Goal: Task Accomplishment & Management: Use online tool/utility

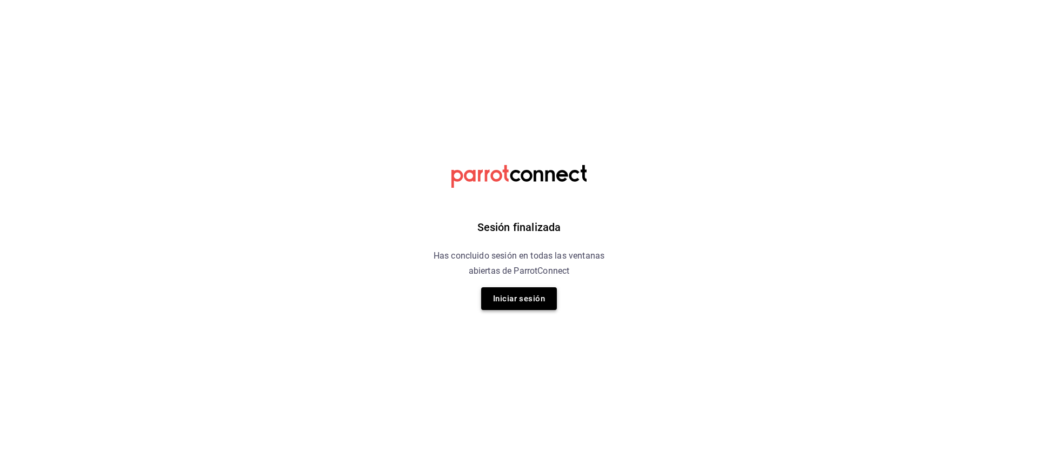
click at [510, 294] on button "Iniciar sesión" at bounding box center [519, 298] width 76 height 23
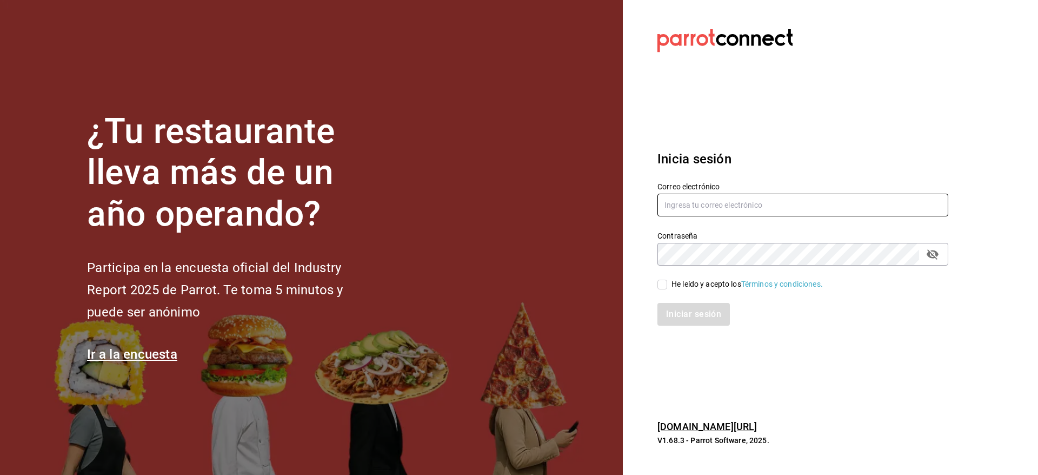
type input "[PERSON_NAME][EMAIL_ADDRESS][PERSON_NAME][DOMAIN_NAME]"
click at [659, 286] on input "He leído y acepto los Términos y condiciones." at bounding box center [662, 285] width 10 height 10
checkbox input "true"
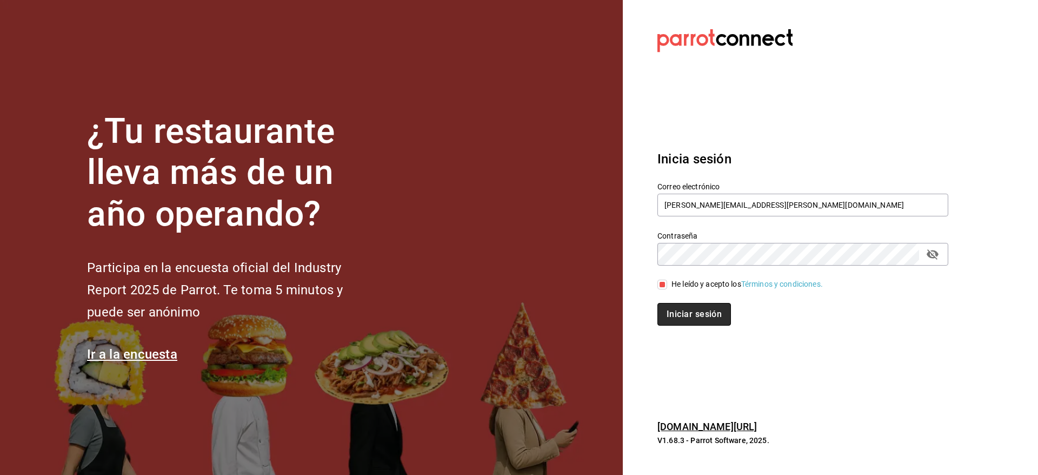
click at [686, 319] on button "Iniciar sesión" at bounding box center [694, 314] width 74 height 23
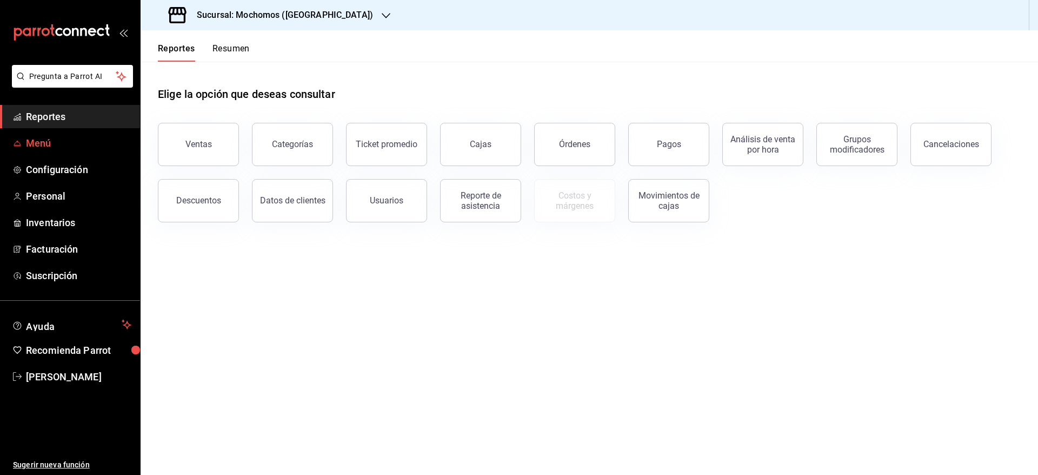
click at [48, 151] on link "Menú" at bounding box center [70, 142] width 140 height 23
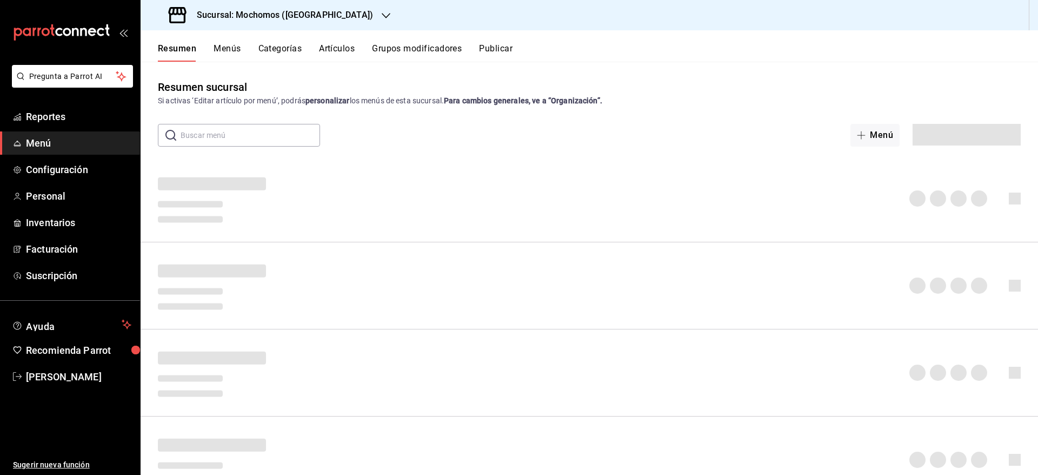
click at [271, 51] on button "Categorías" at bounding box center [280, 52] width 44 height 18
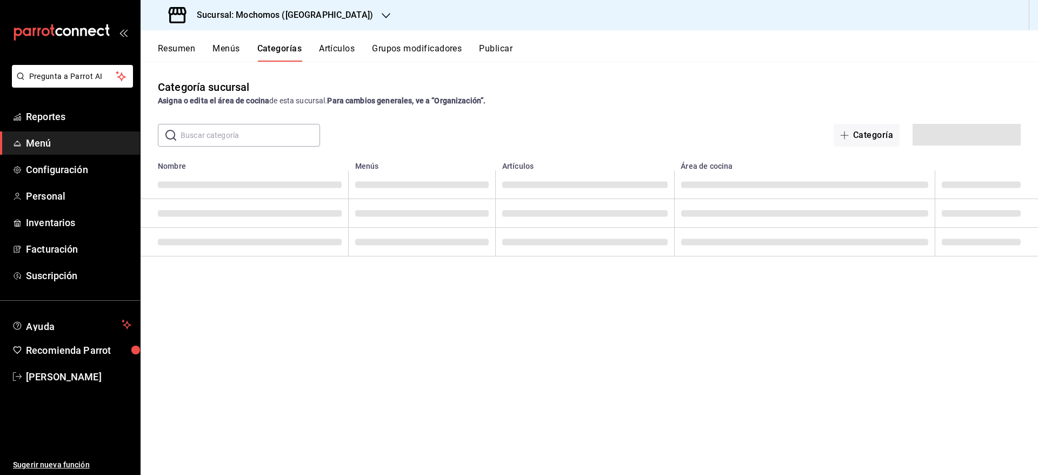
click at [340, 52] on button "Artículos" at bounding box center [337, 52] width 36 height 18
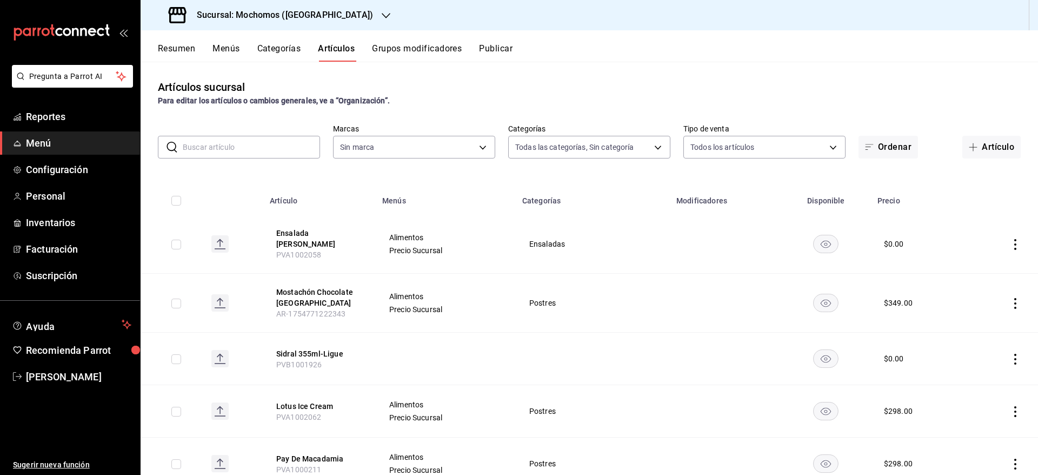
type input "b5f7db86-c3f3-4a8e-b99f-f293bc3b0450,ef28511d-5ee6-483a-9e98-10d431b114fe,2cfe5…"
type input "81a909d9-58c5-46d1-b07d-4106a63ec642"
click at [412, 144] on body "Pregunta a Parrot AI Reportes Menú Configuración Personal Inventarios Facturaci…" at bounding box center [519, 237] width 1038 height 475
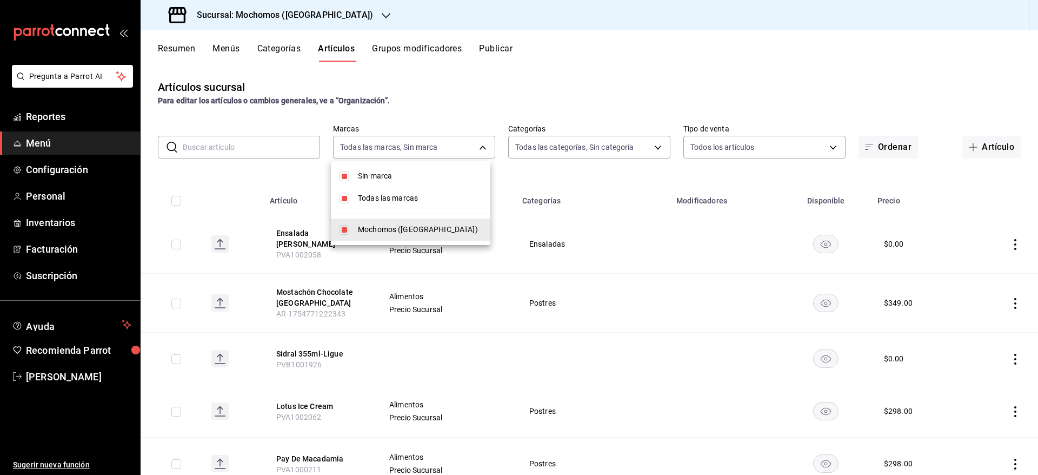
click at [274, 170] on div at bounding box center [519, 237] width 1038 height 475
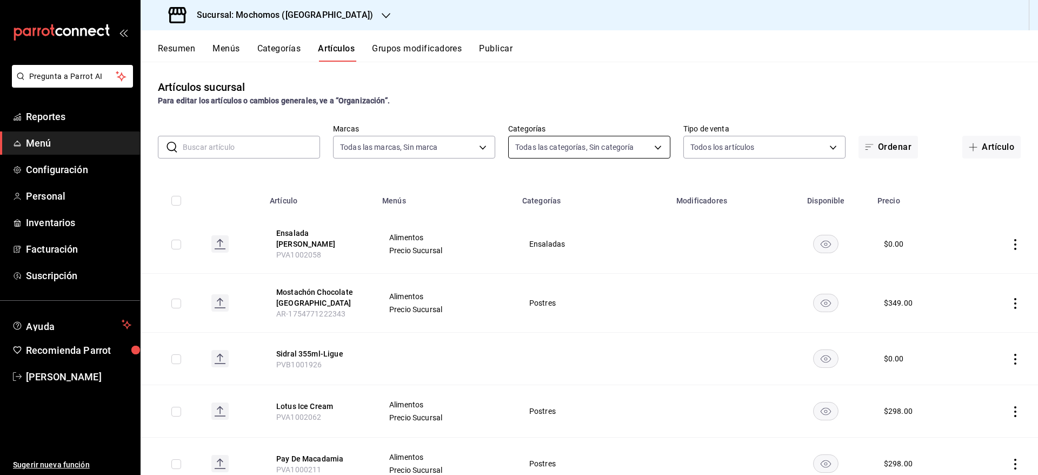
click at [571, 150] on body "Pregunta a Parrot AI Reportes Menú Configuración Personal Inventarios Facturaci…" at bounding box center [519, 237] width 1038 height 475
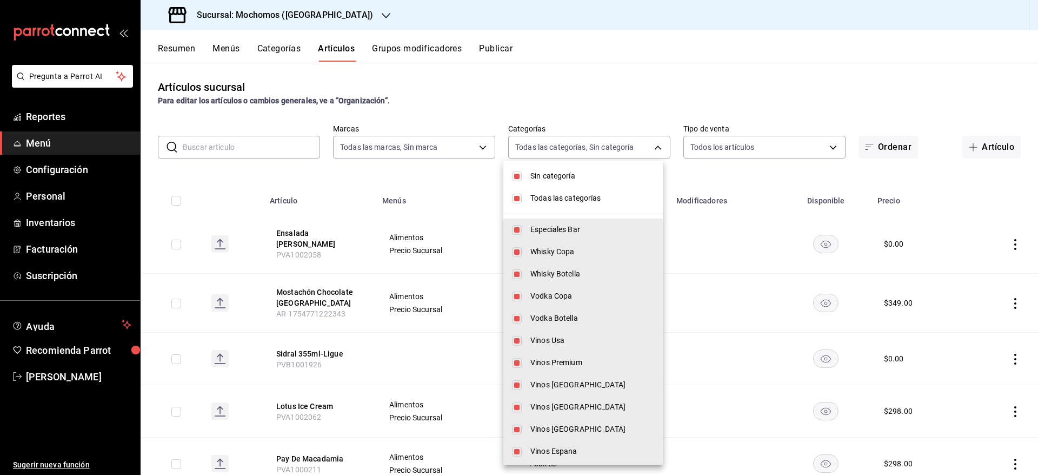
click at [520, 173] on input "checkbox" at bounding box center [517, 176] width 10 height 10
checkbox input "false"
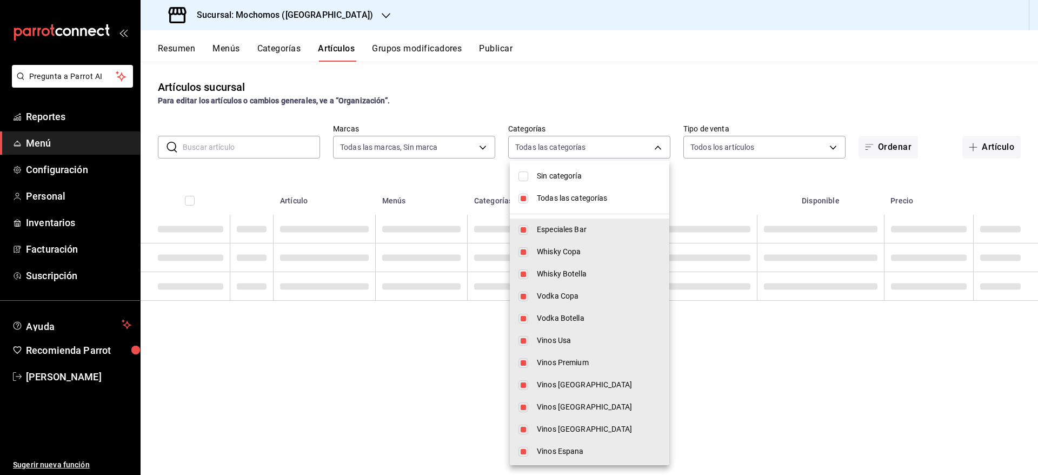
click at [522, 196] on input "checkbox" at bounding box center [524, 199] width 10 height 10
checkbox input "false"
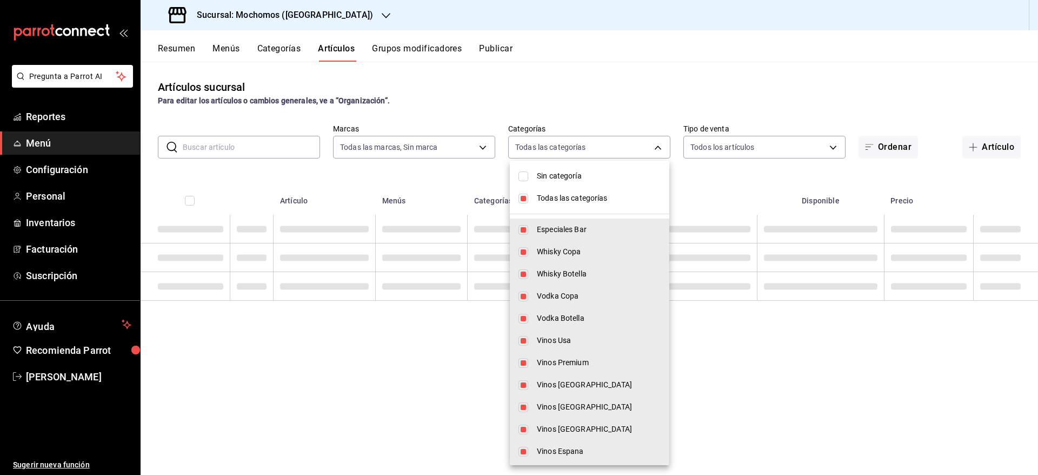
checkbox input "false"
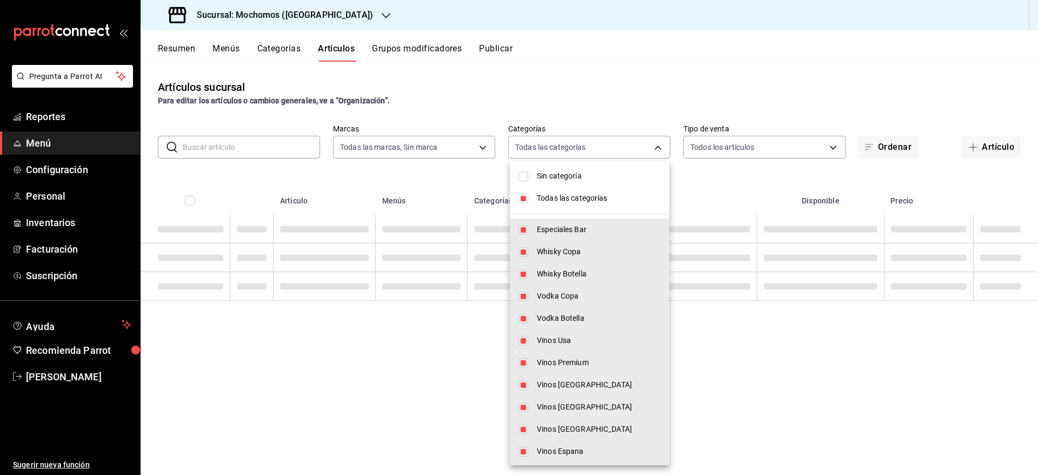
checkbox input "false"
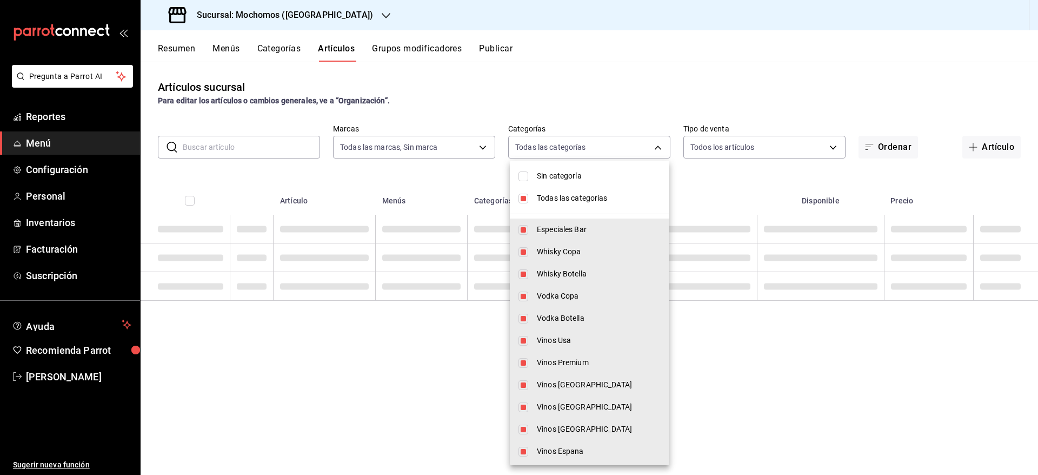
checkbox input "false"
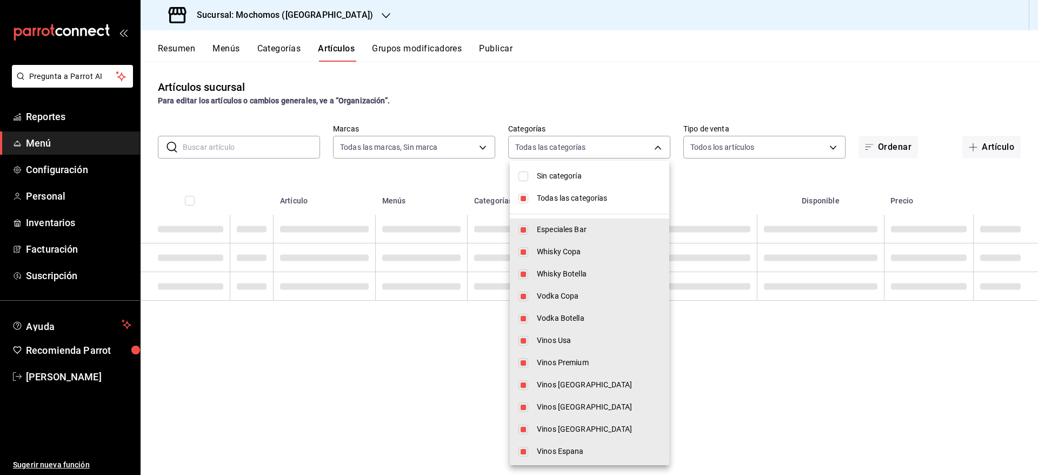
checkbox input "false"
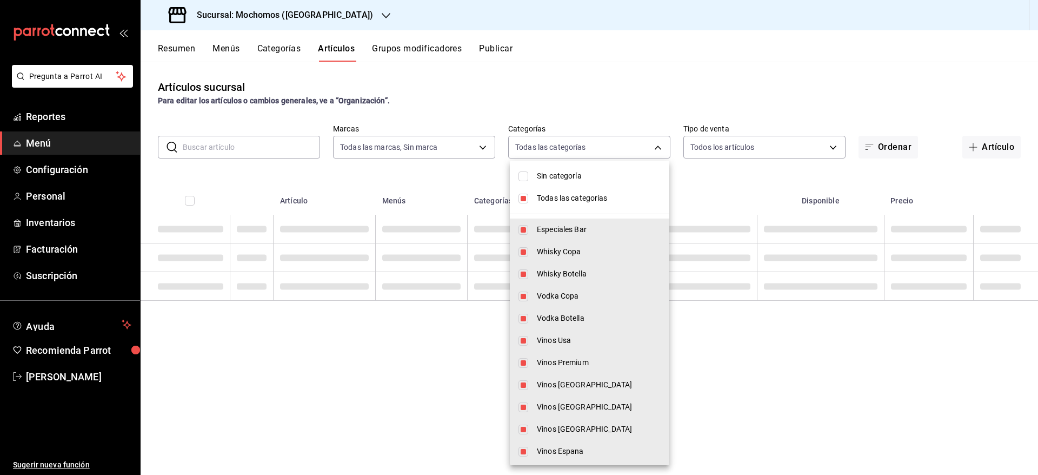
checkbox input "false"
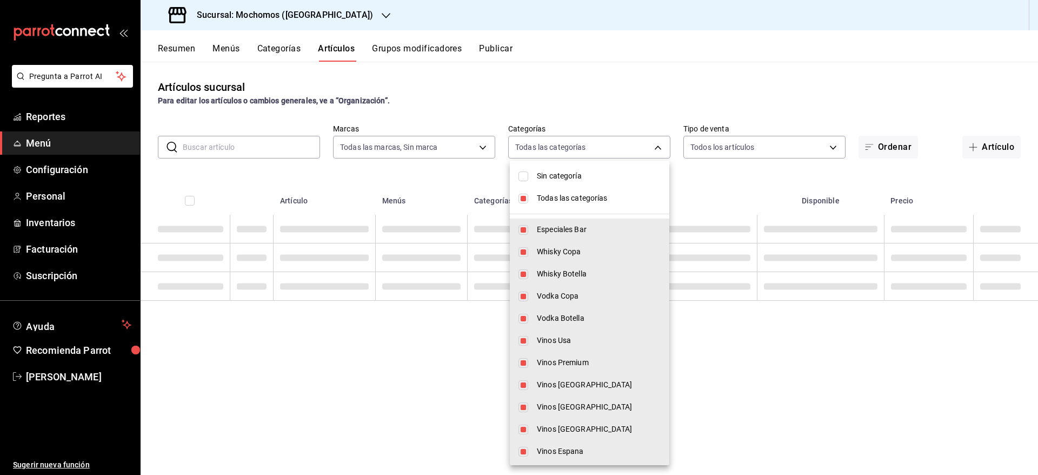
checkbox input "false"
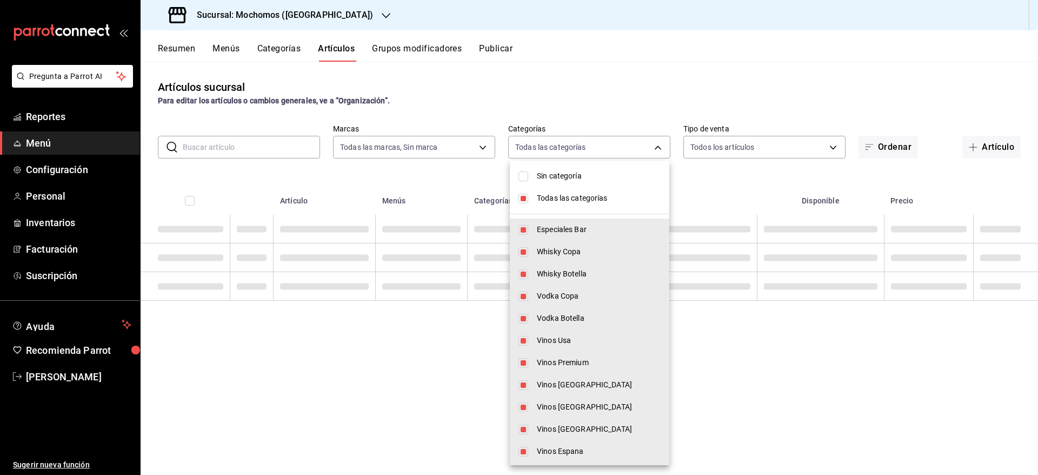
checkbox input "false"
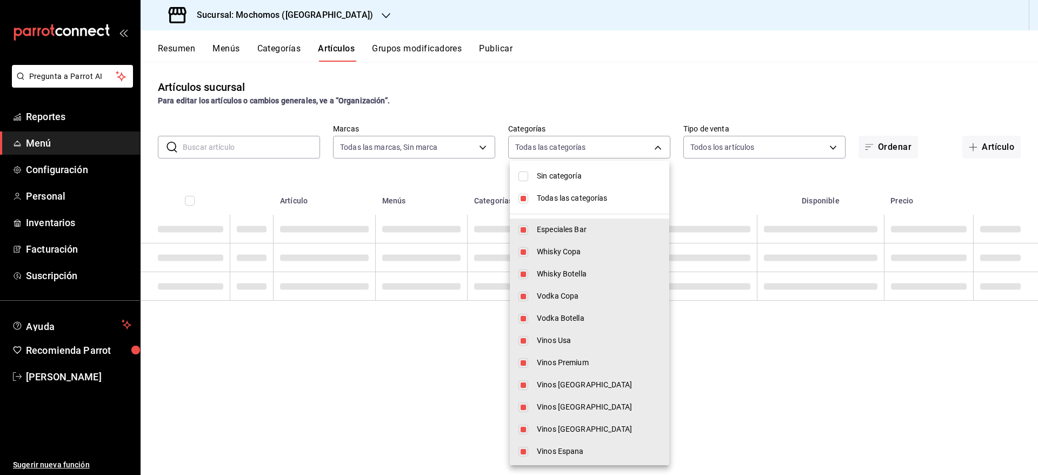
checkbox input "false"
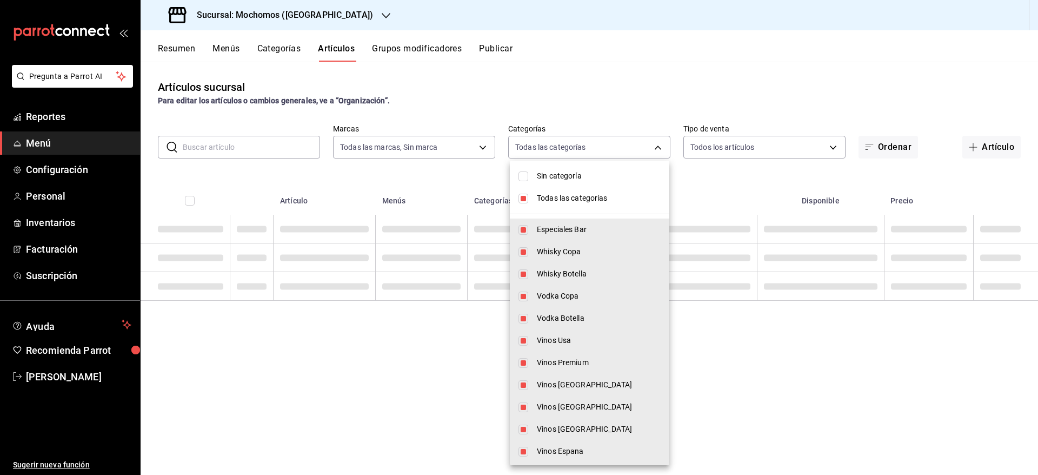
checkbox input "false"
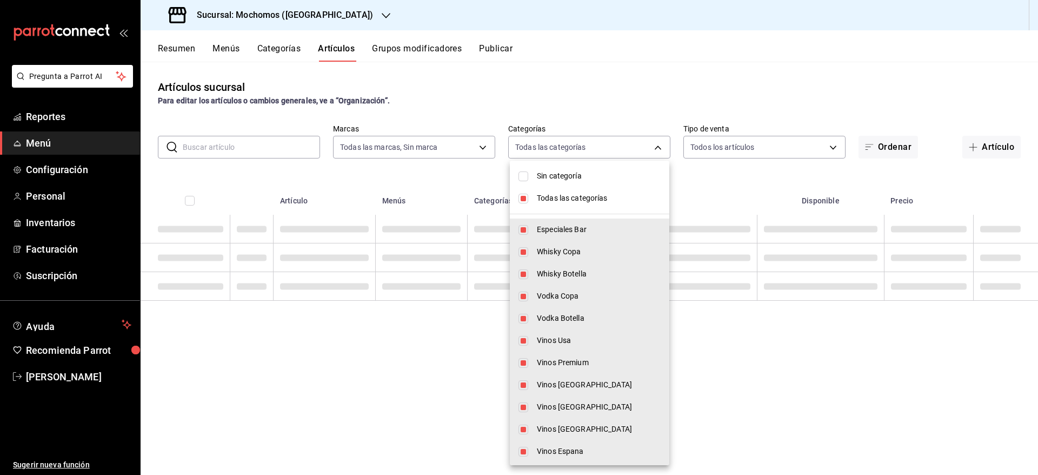
checkbox input "false"
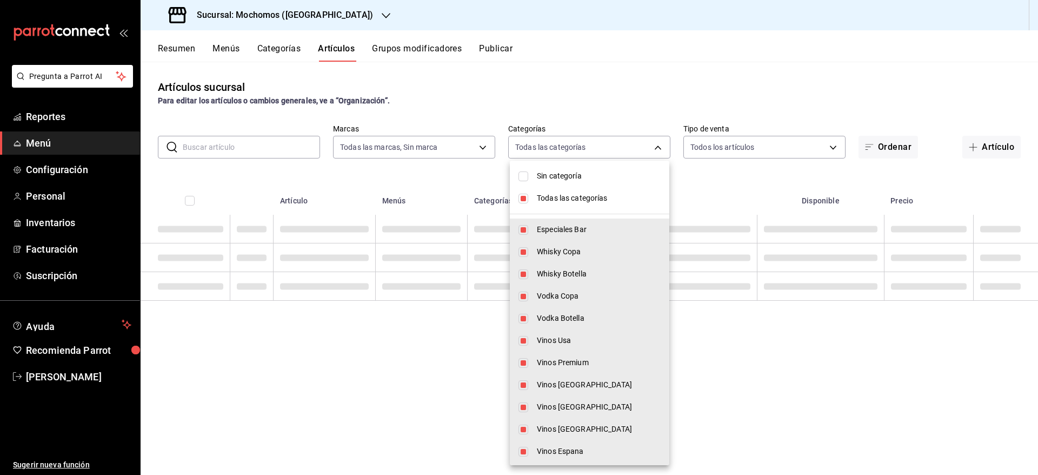
checkbox input "false"
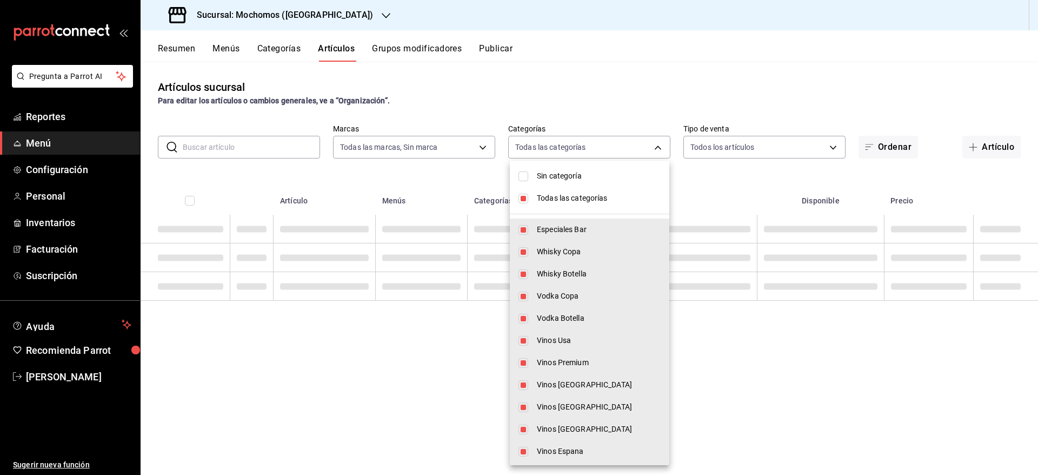
checkbox input "false"
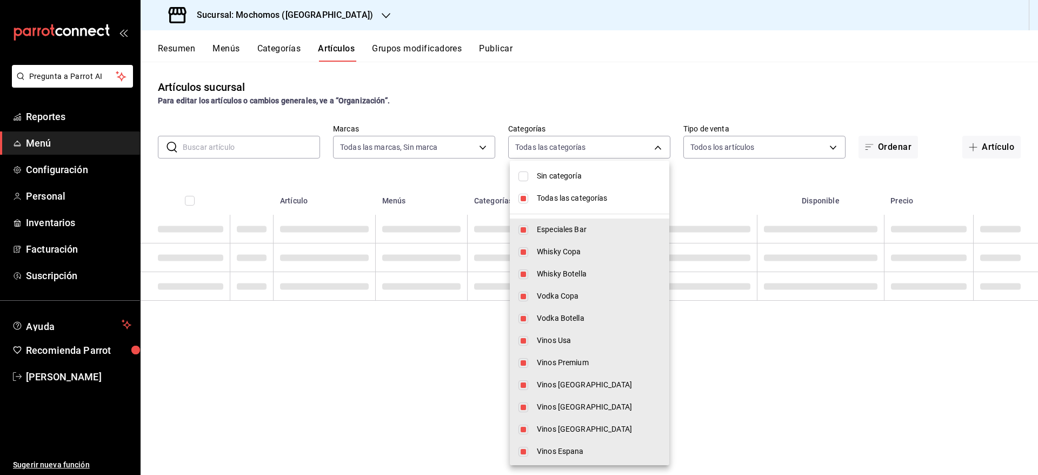
checkbox input "false"
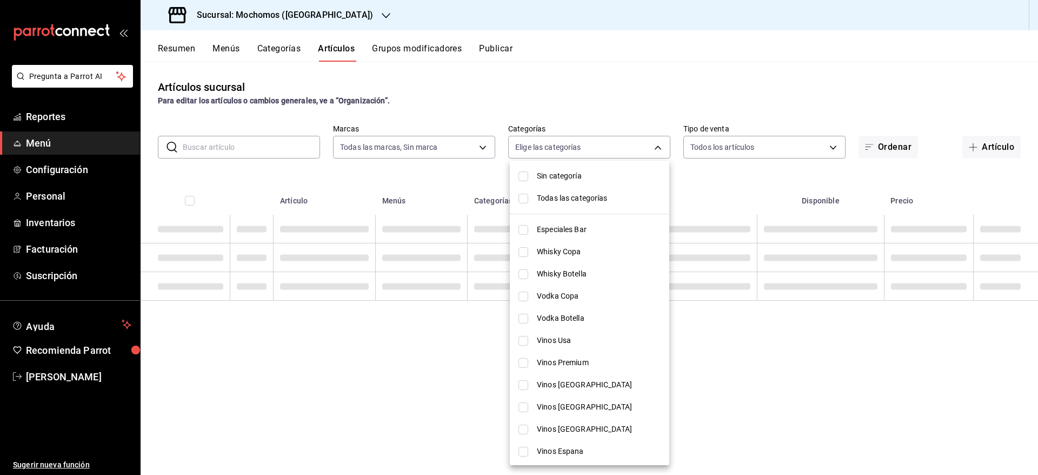
click at [527, 385] on input "checkbox" at bounding box center [524, 385] width 10 height 10
checkbox input "true"
type input "dca45c59-20e3-4c8c-ae8e-7372dc6c5269"
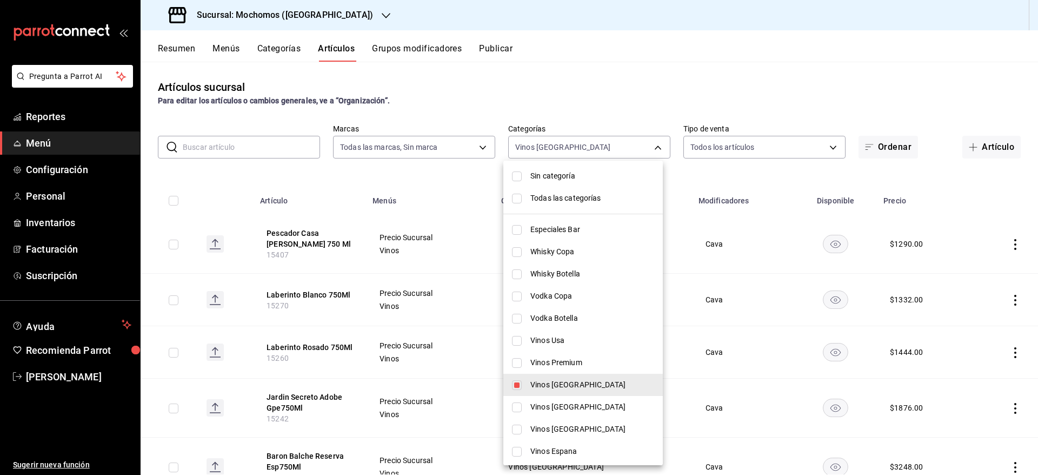
click at [354, 169] on div at bounding box center [519, 237] width 1038 height 475
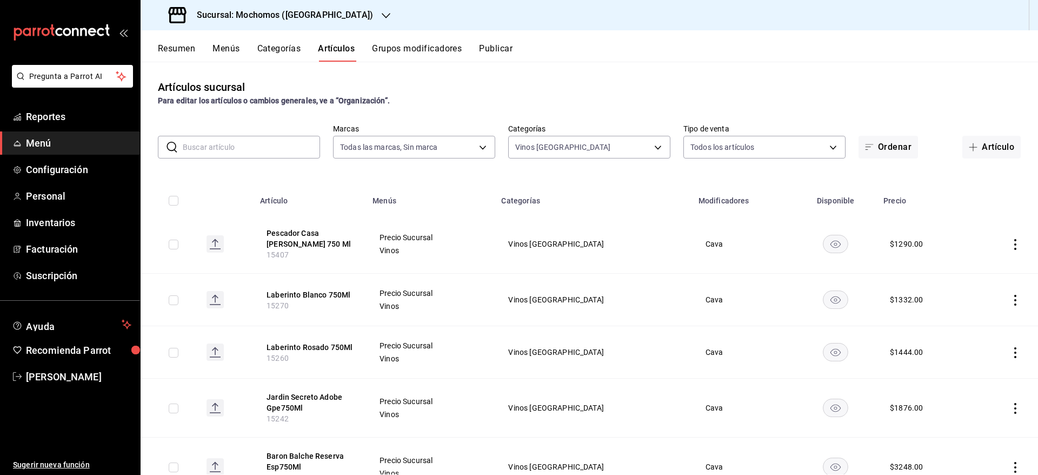
click at [280, 49] on button "Categorías" at bounding box center [279, 52] width 44 height 18
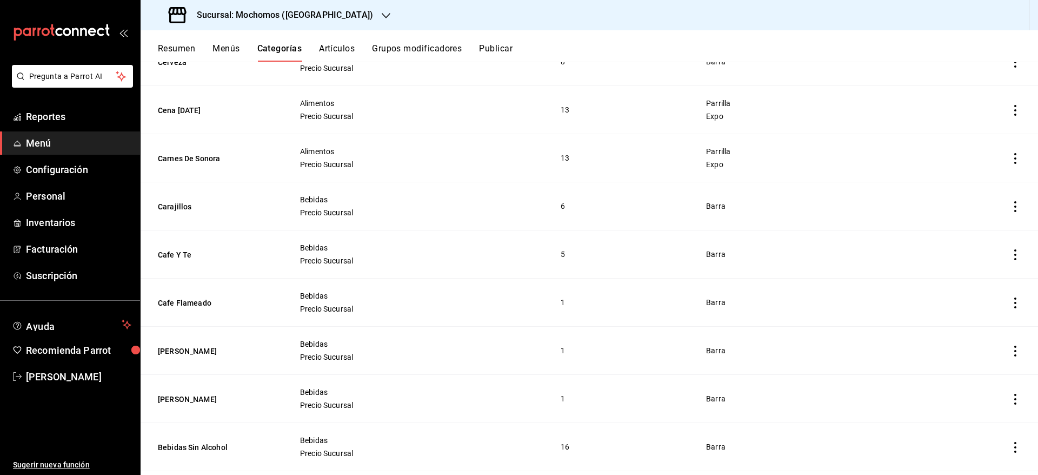
scroll to position [1945, 0]
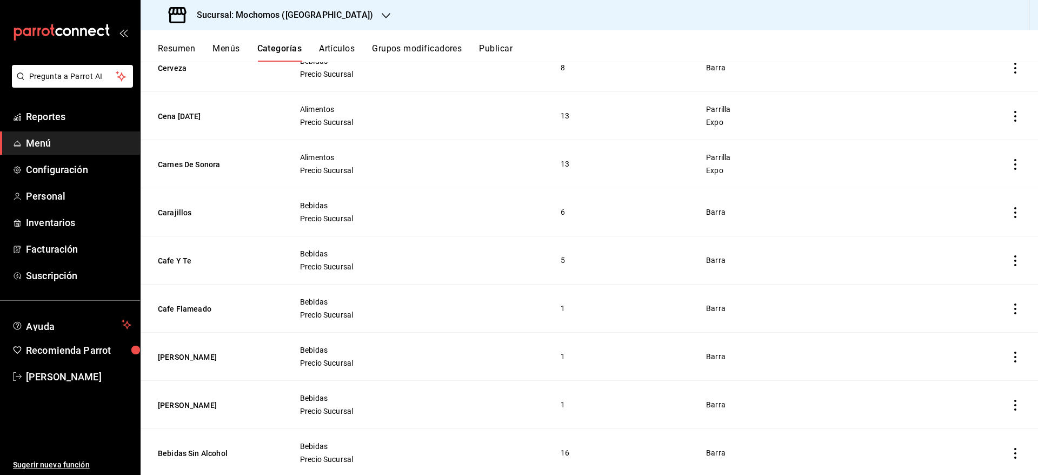
click at [334, 49] on button "Artículos" at bounding box center [337, 52] width 36 height 18
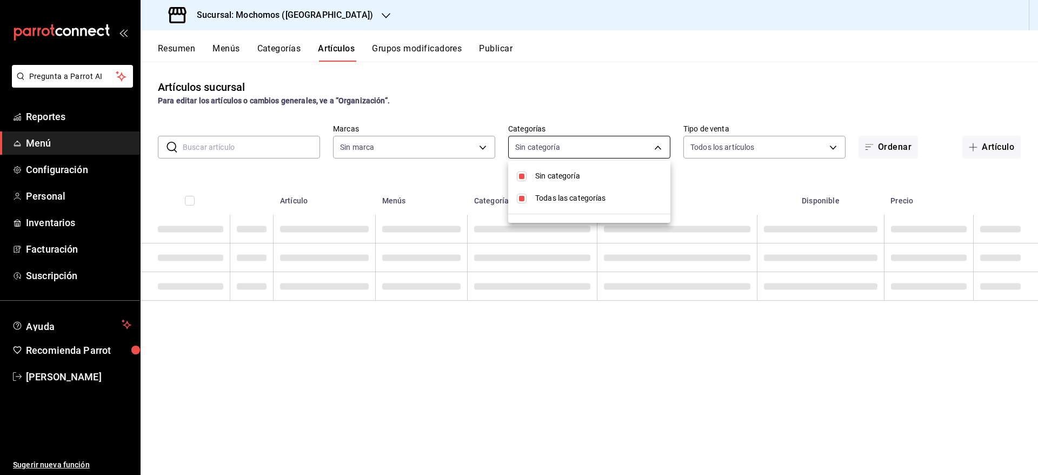
click at [559, 140] on body "Pregunta a Parrot AI Reportes Menú Configuración Personal Inventarios Facturaci…" at bounding box center [519, 237] width 1038 height 475
type input "81a909d9-58c5-46d1-b07d-4106a63ec642"
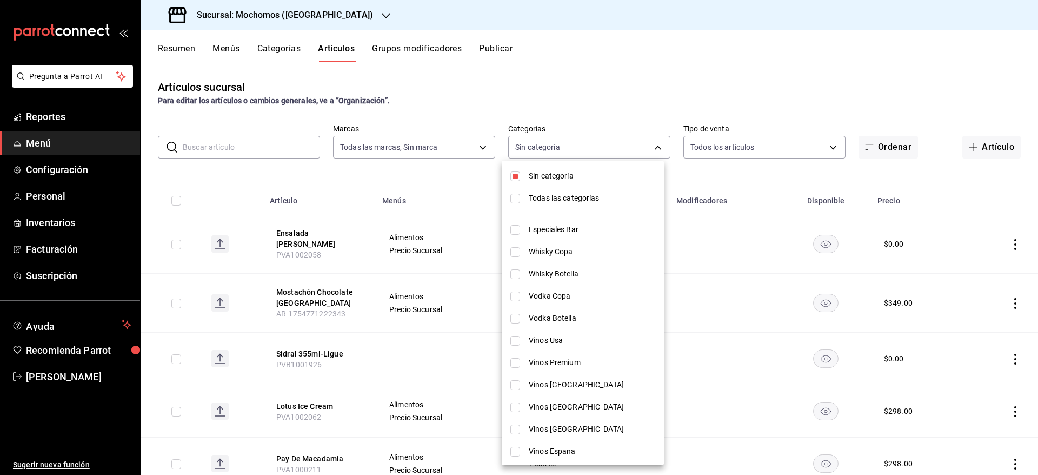
type input "b5f7db86-c3f3-4a8e-b99f-f293bc3b0450,ef28511d-5ee6-483a-9e98-10d431b114fe,2cfe5…"
checkbox input "true"
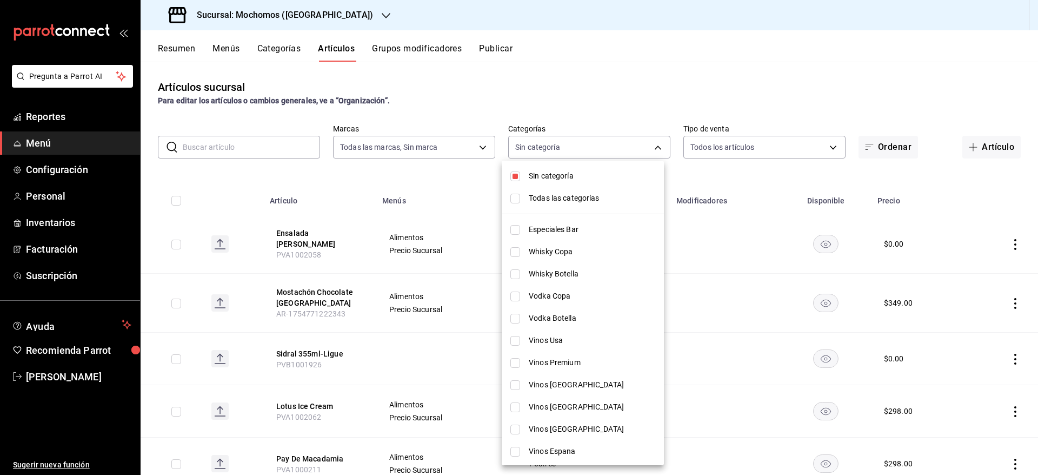
checkbox input "true"
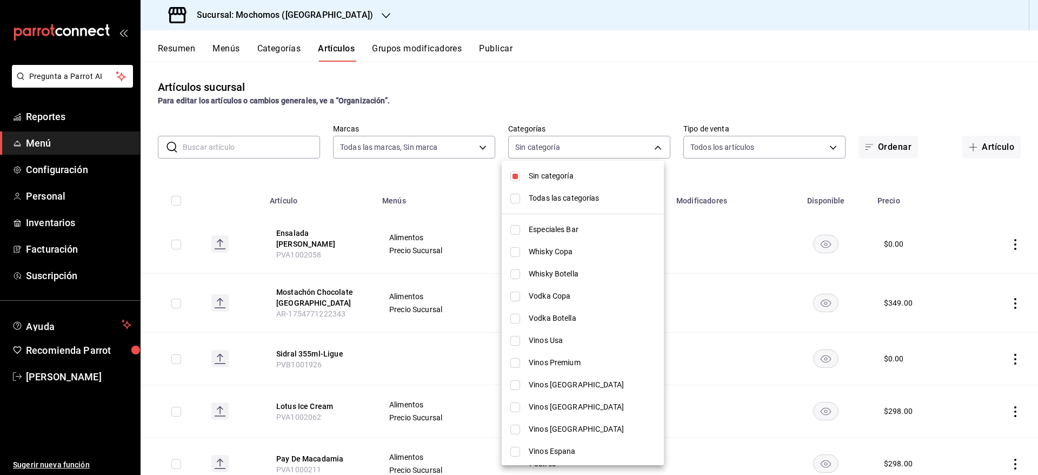
checkbox input "true"
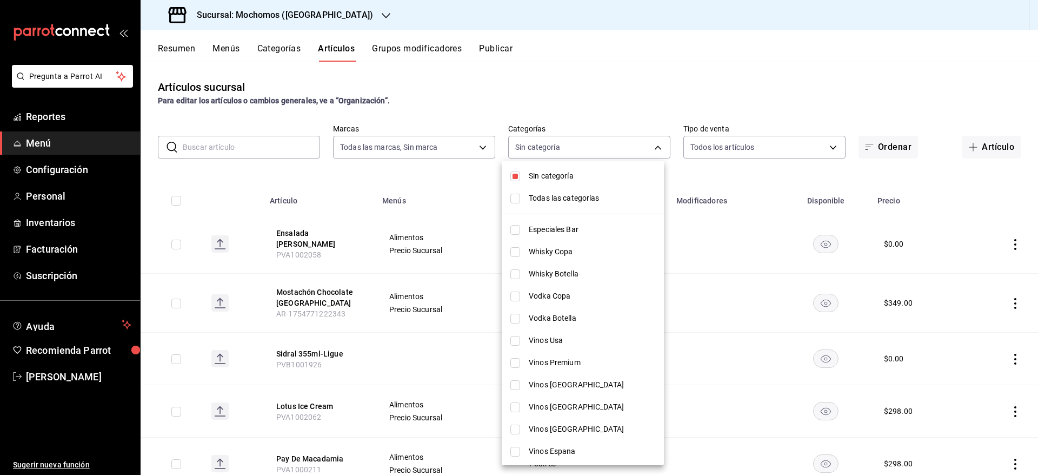
checkbox input "true"
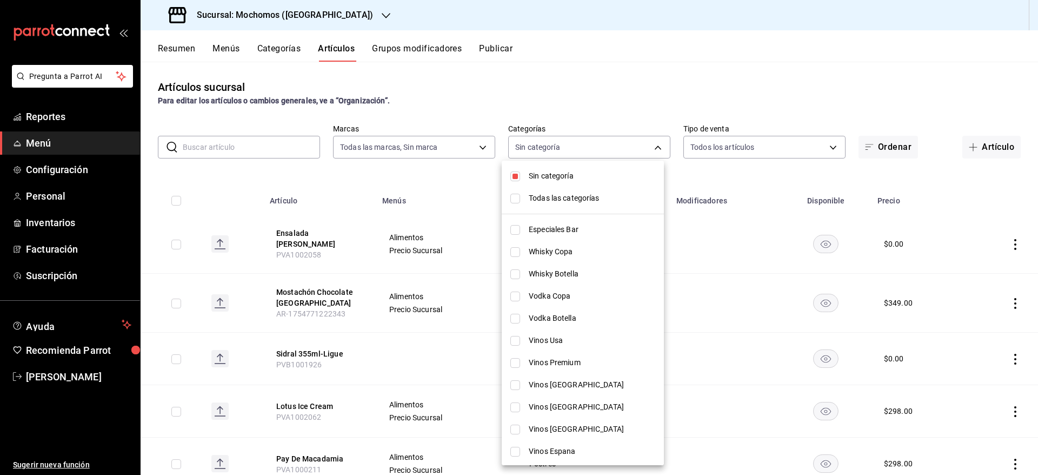
checkbox input "true"
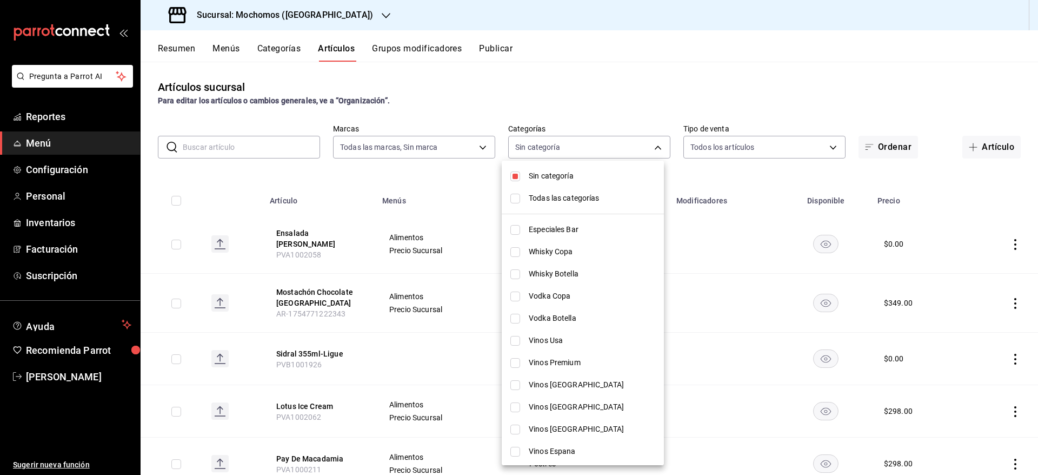
checkbox input "true"
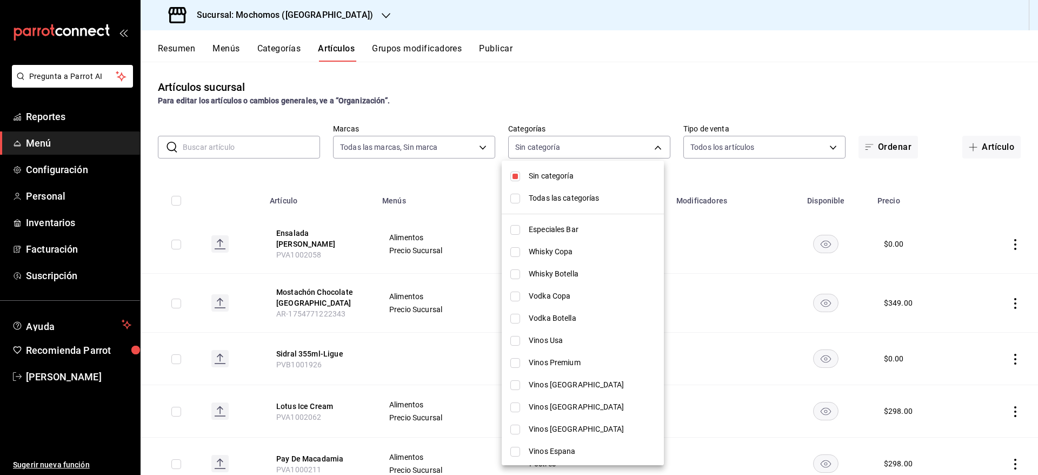
checkbox input "true"
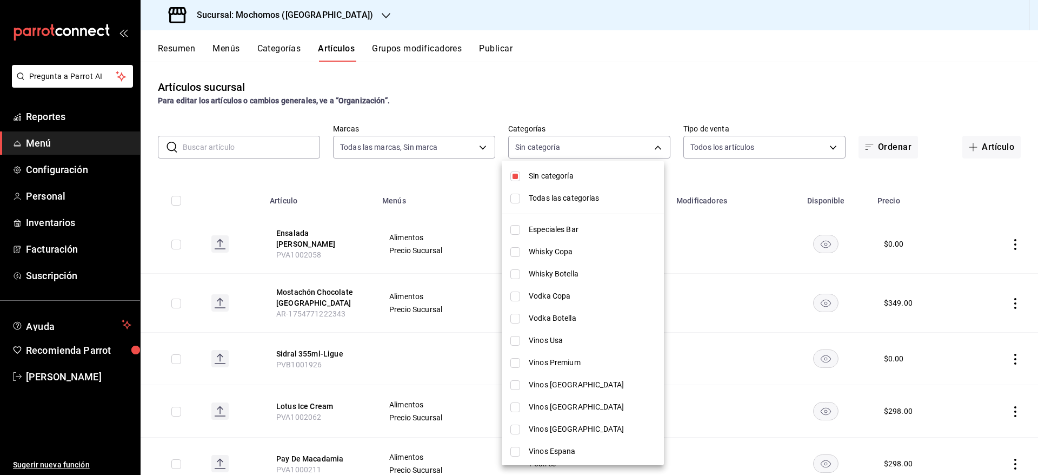
checkbox input "true"
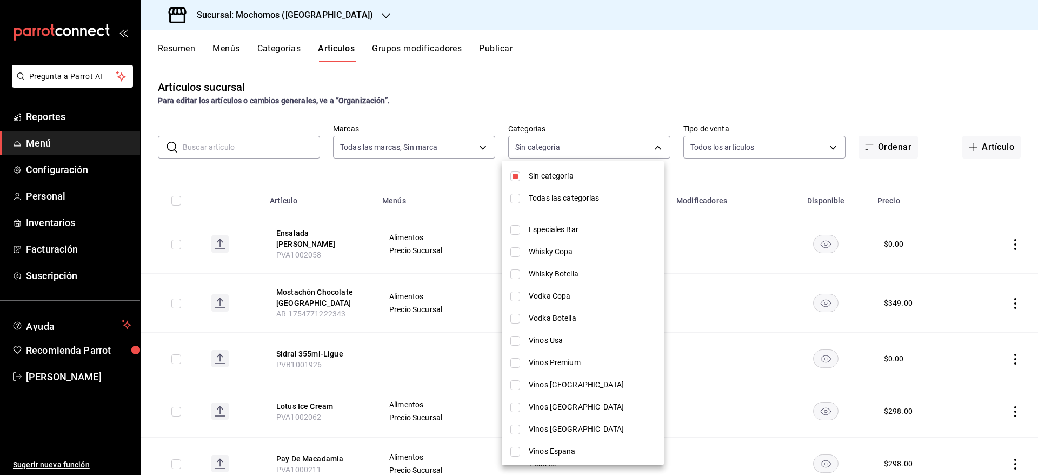
checkbox input "true"
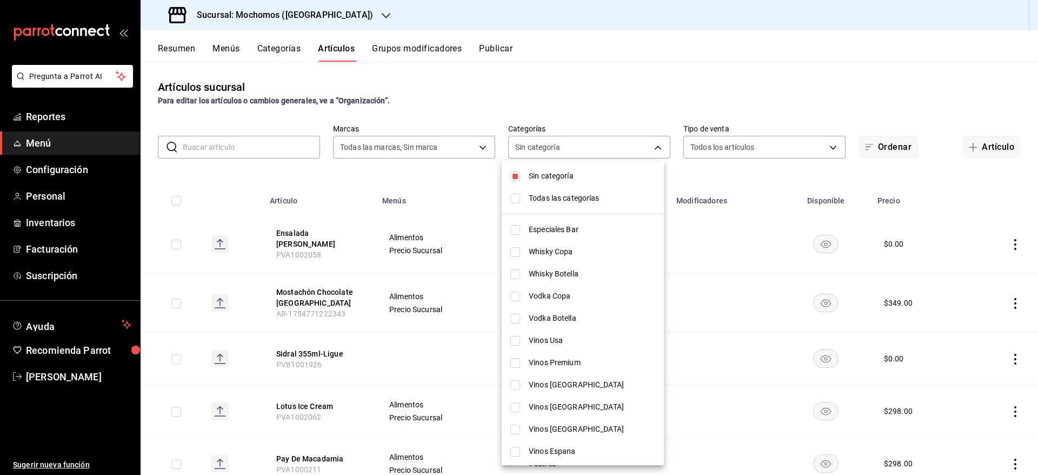
checkbox input "true"
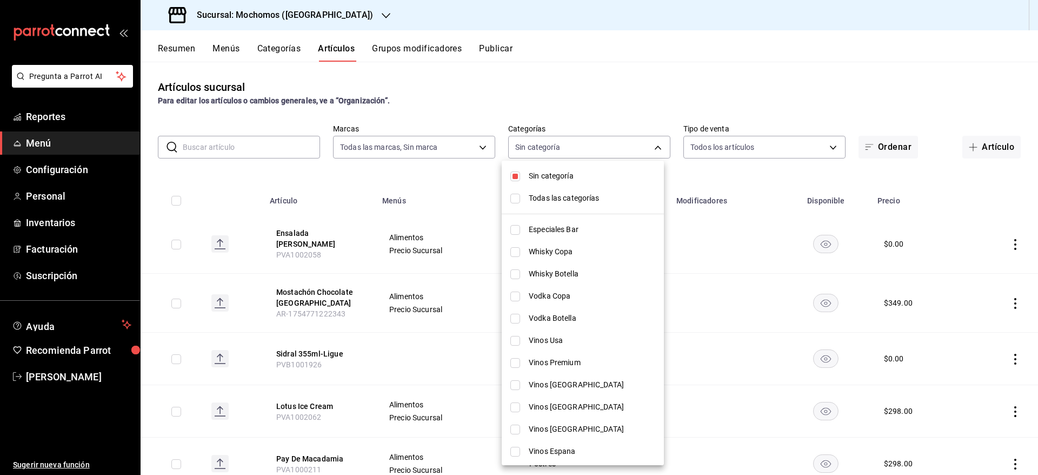
checkbox input "true"
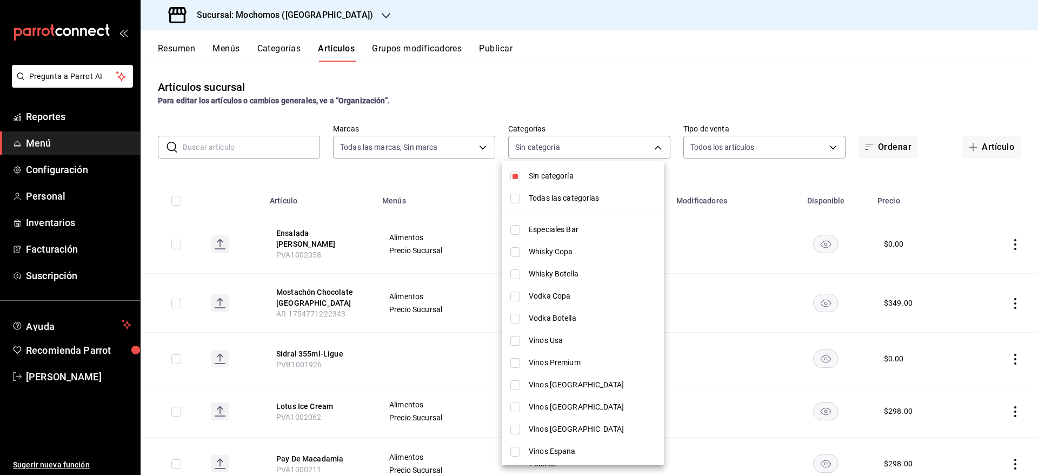
checkbox input "true"
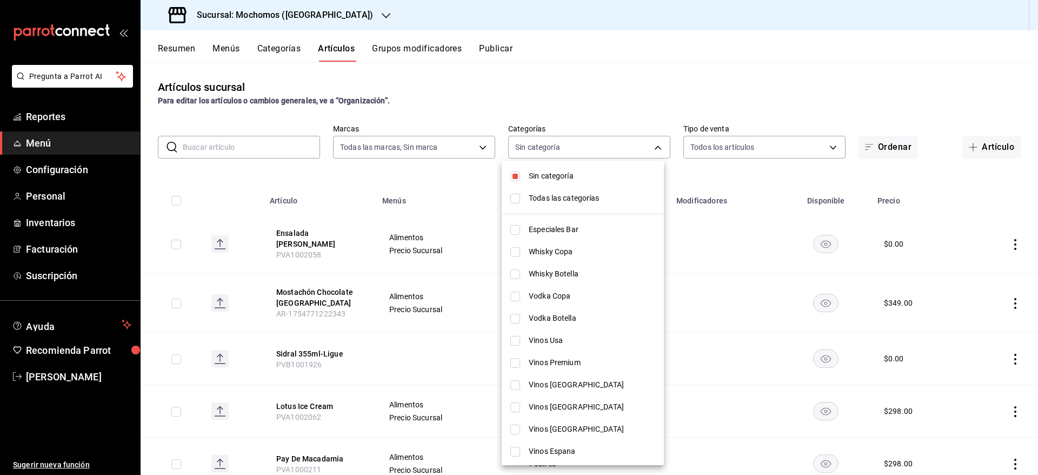
checkbox input "true"
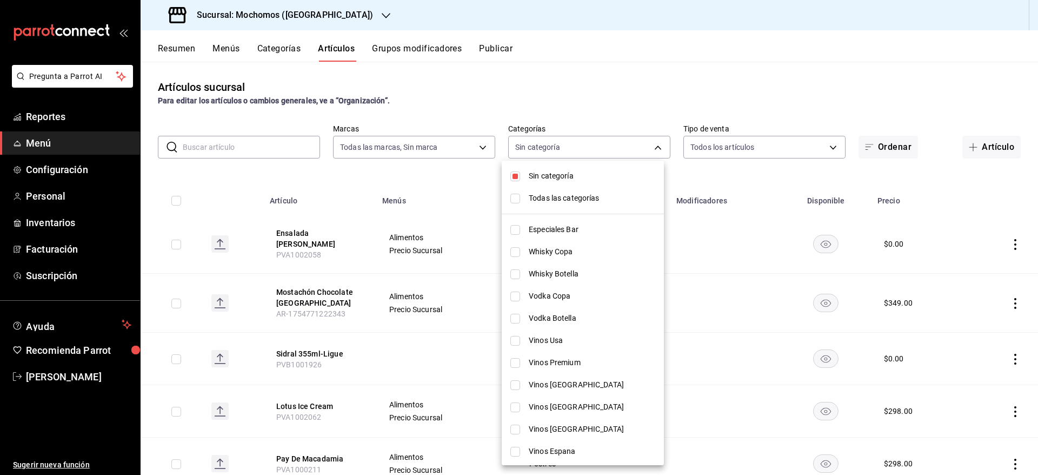
checkbox input "true"
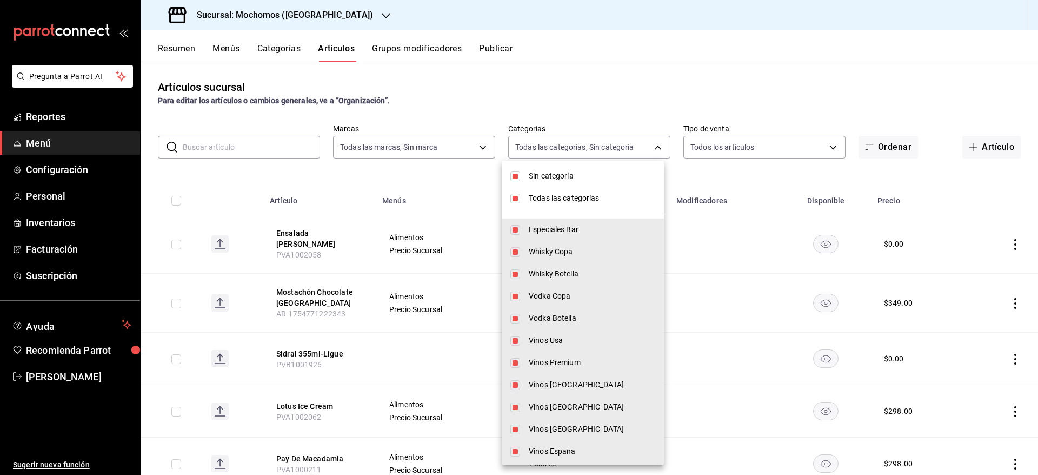
click at [561, 180] on span "Sin categoría" at bounding box center [592, 175] width 127 height 11
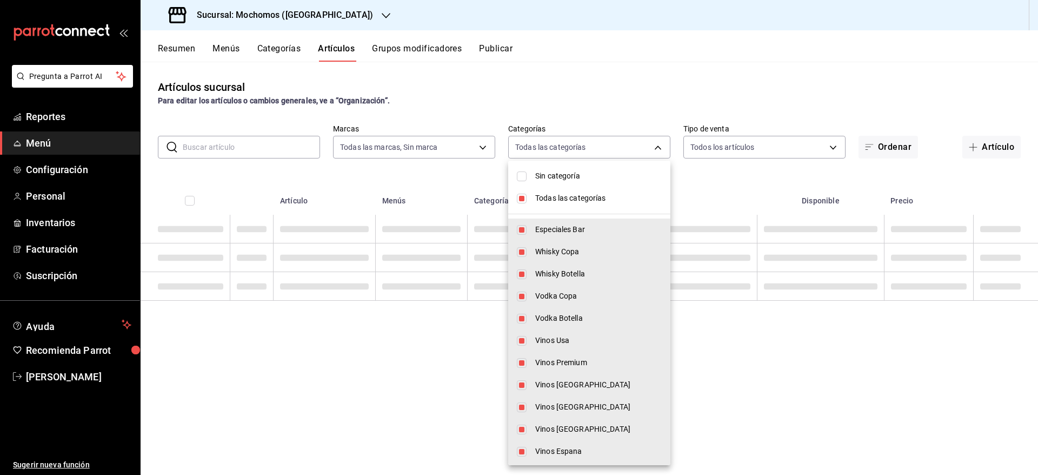
checkbox input "false"
click at [566, 198] on span "Todas las categorías" at bounding box center [598, 197] width 127 height 11
checkbox input "false"
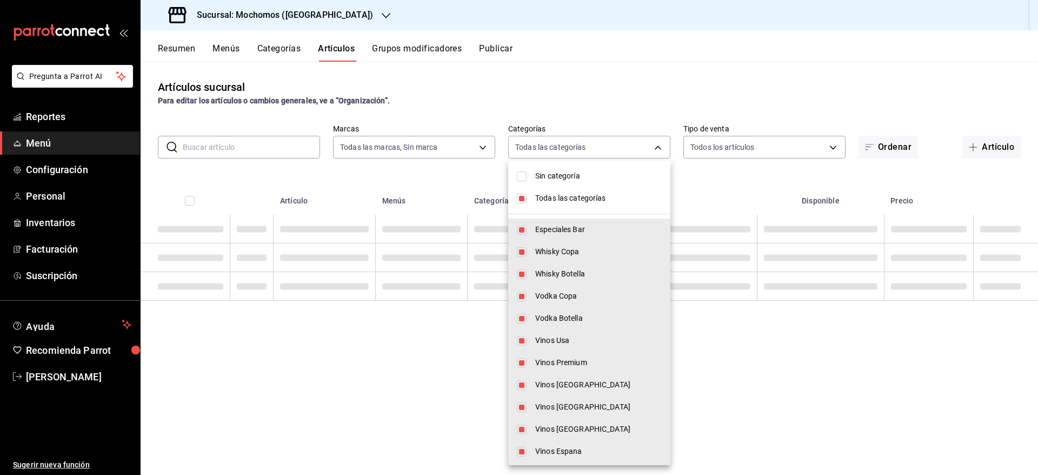
checkbox input "false"
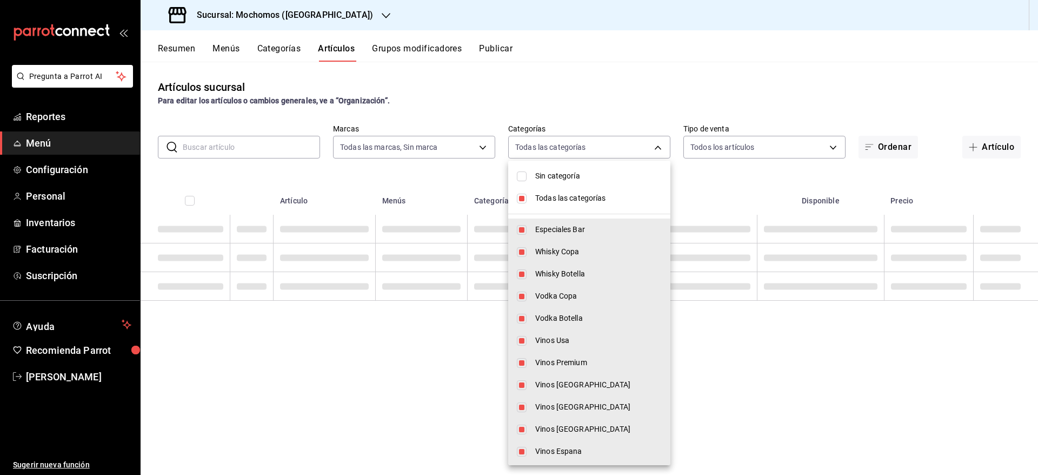
checkbox input "false"
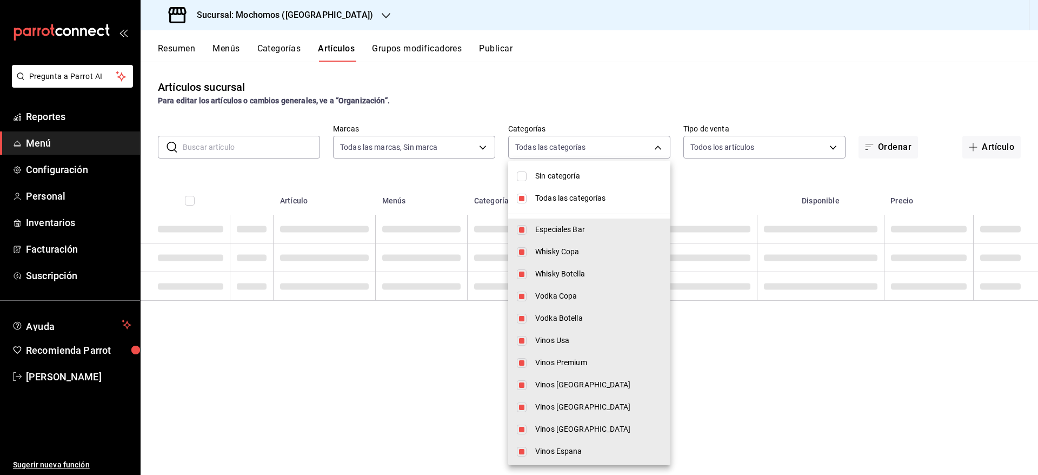
checkbox input "false"
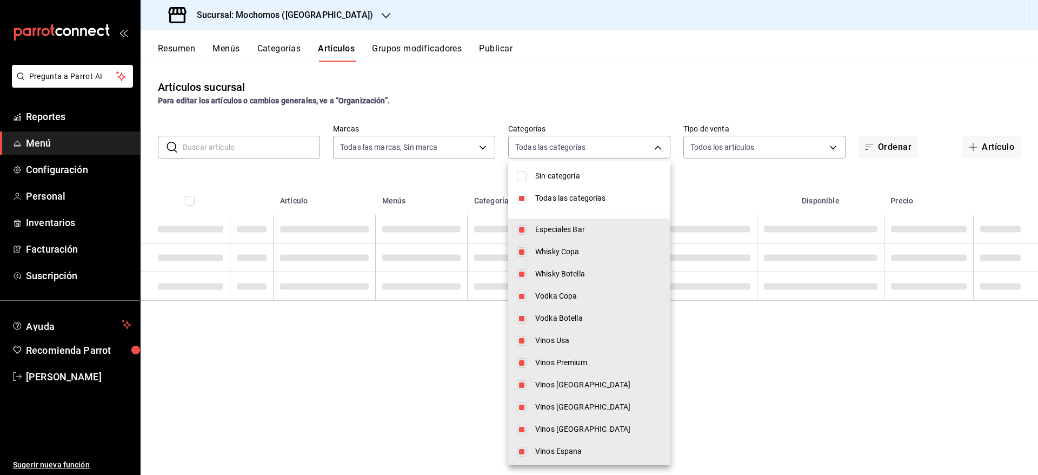
checkbox input "false"
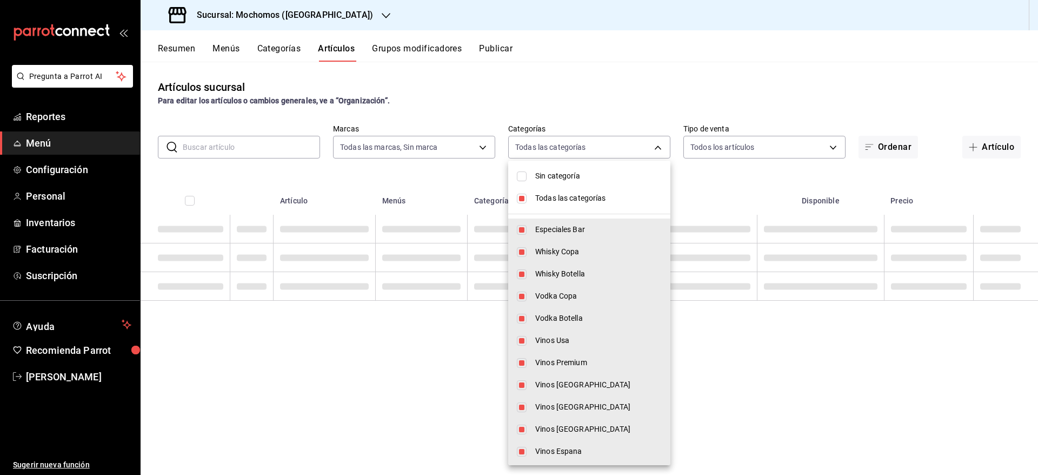
checkbox input "false"
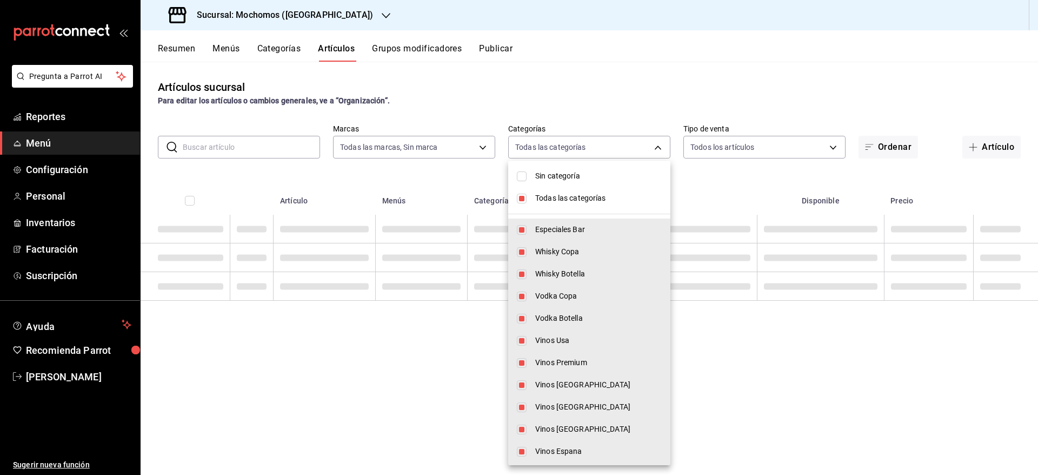
checkbox input "false"
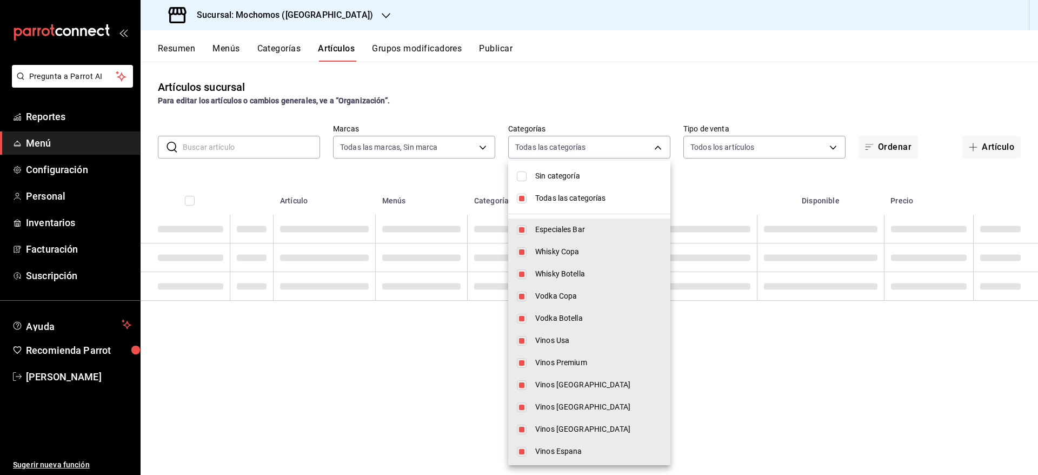
checkbox input "false"
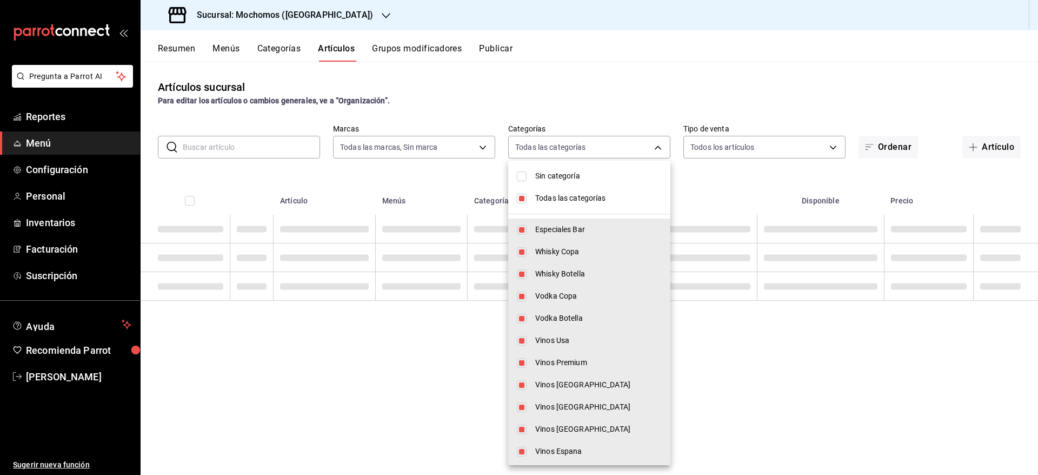
checkbox input "false"
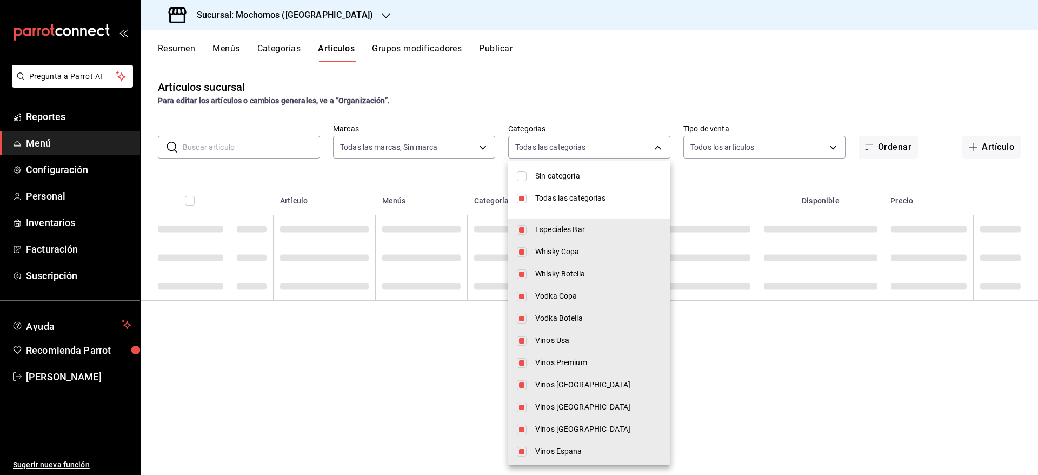
checkbox input "false"
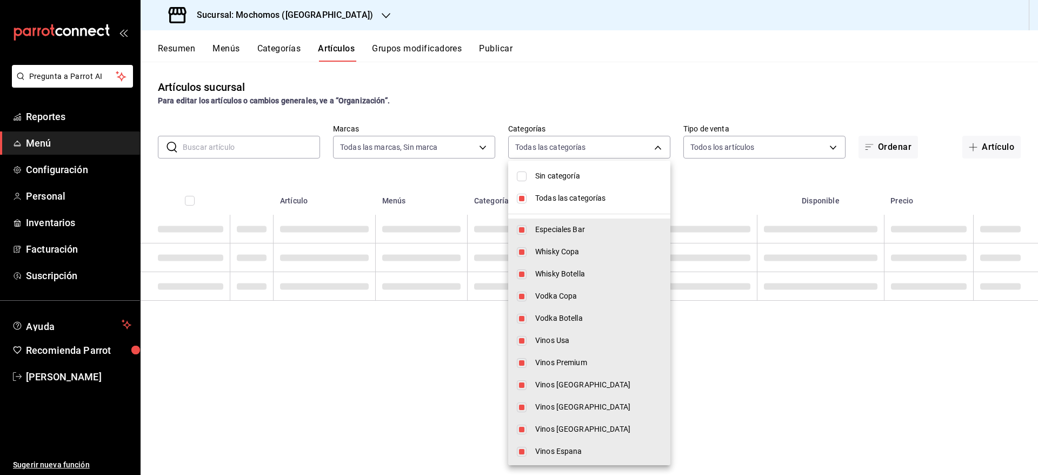
checkbox input "false"
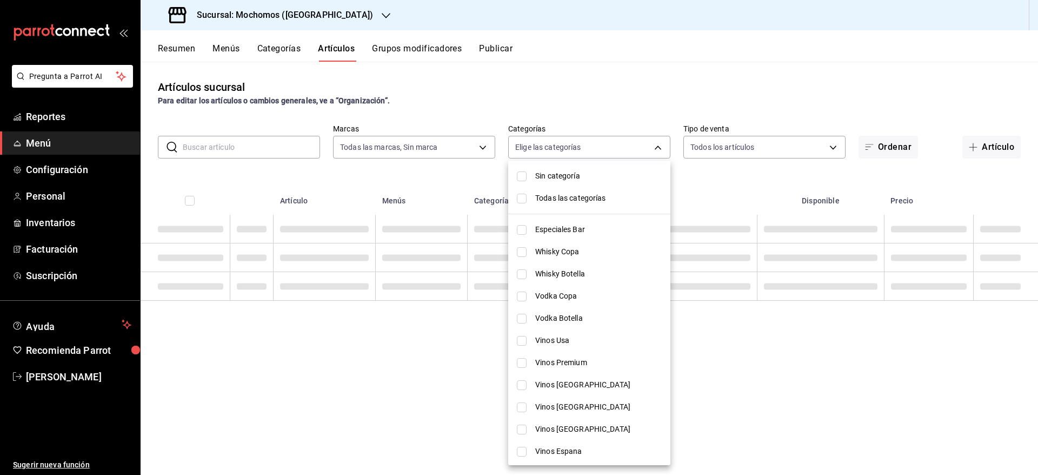
scroll to position [84, 0]
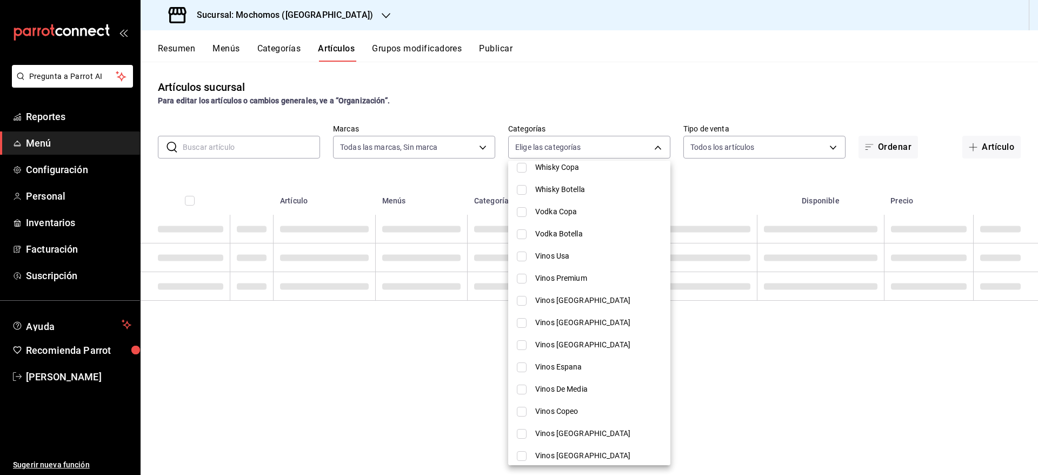
click at [563, 348] on span "Vinos Francia" at bounding box center [598, 344] width 127 height 11
click at [551, 363] on span "Vinos Espana" at bounding box center [598, 366] width 127 height 11
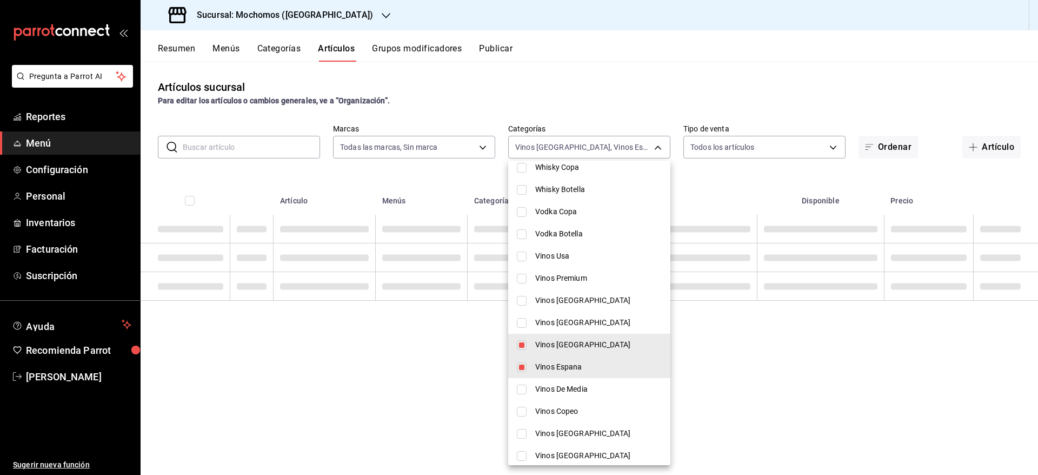
click at [733, 89] on div at bounding box center [519, 237] width 1038 height 475
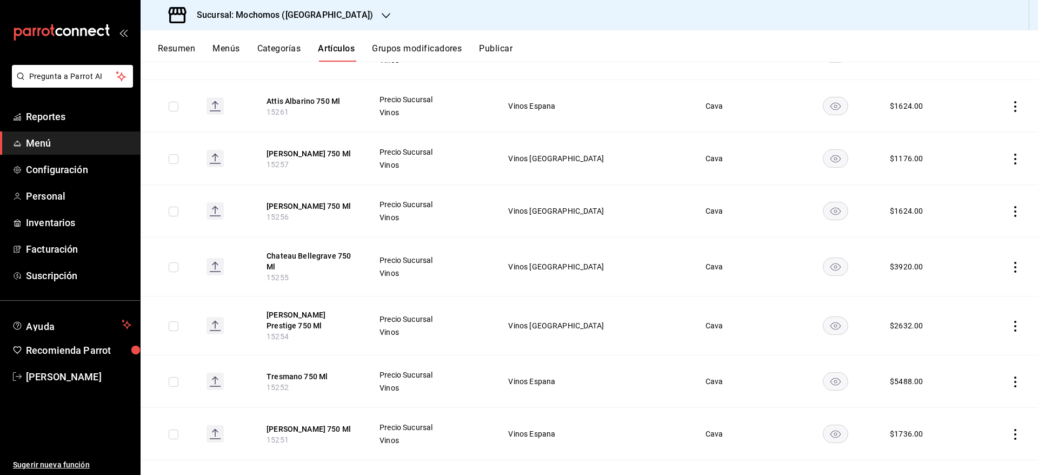
scroll to position [0, 0]
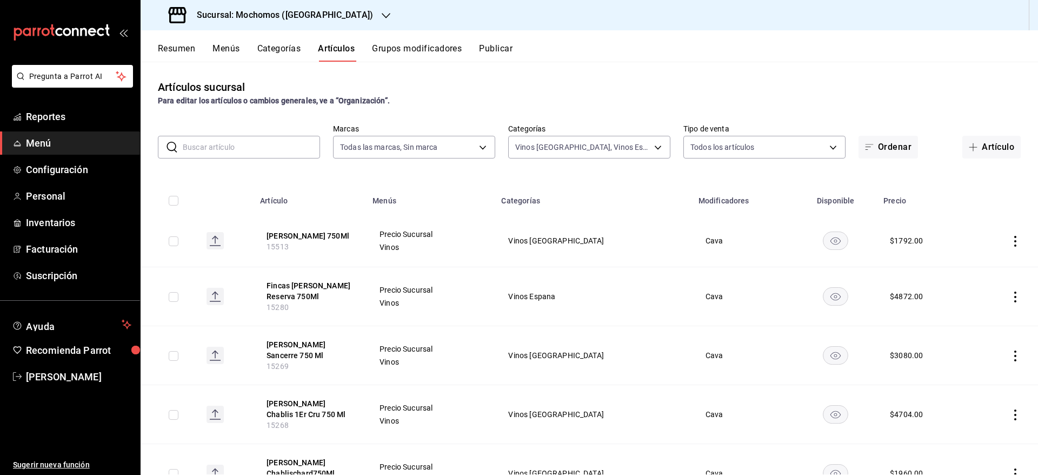
click at [382, 15] on icon "button" at bounding box center [386, 15] width 9 height 9
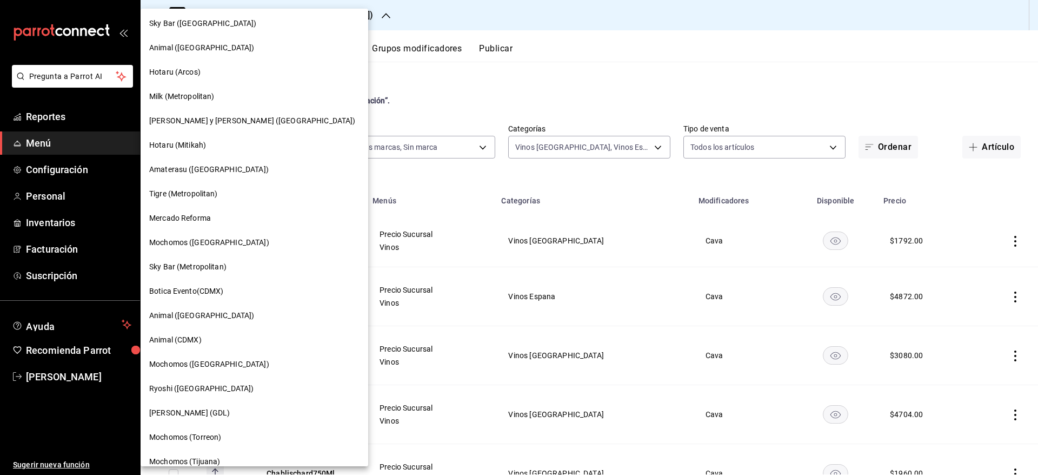
scroll to position [74, 0]
click at [225, 318] on div "Animal (Puebla)" at bounding box center [254, 316] width 210 height 11
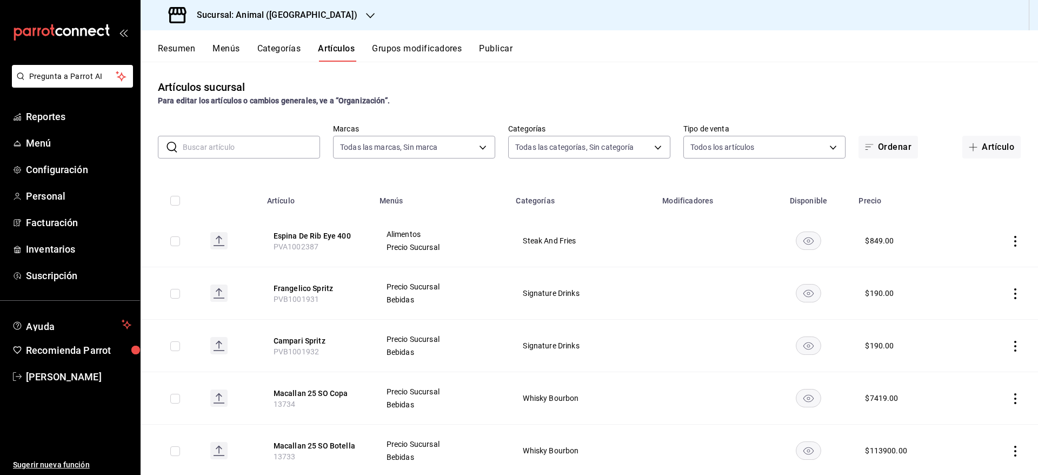
click at [303, 16] on div "Sucursal: Animal (Puebla)" at bounding box center [264, 15] width 230 height 30
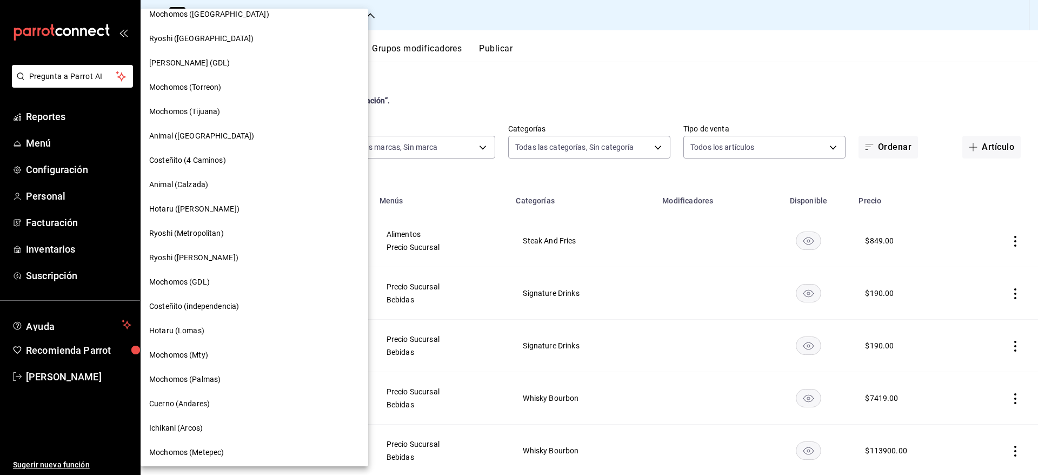
scroll to position [549, 0]
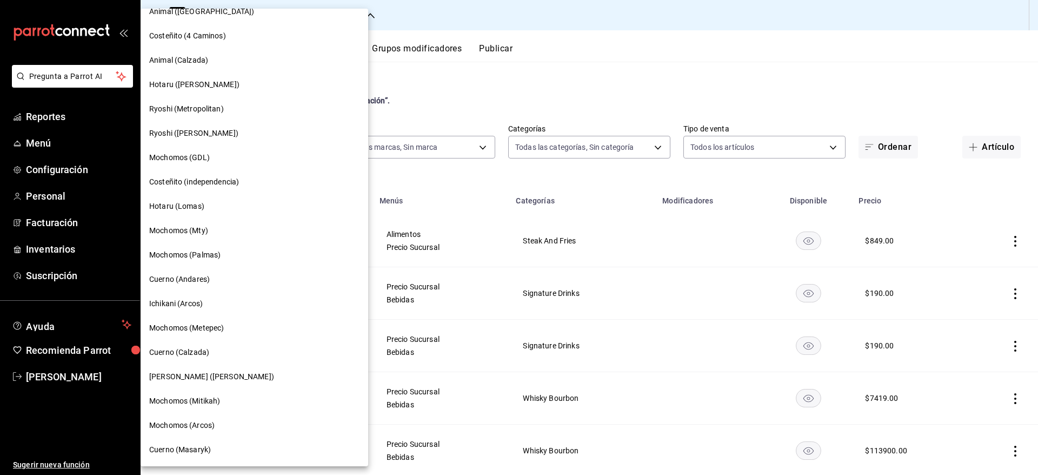
click at [227, 286] on div "Cuerno (Andares)" at bounding box center [255, 279] width 228 height 24
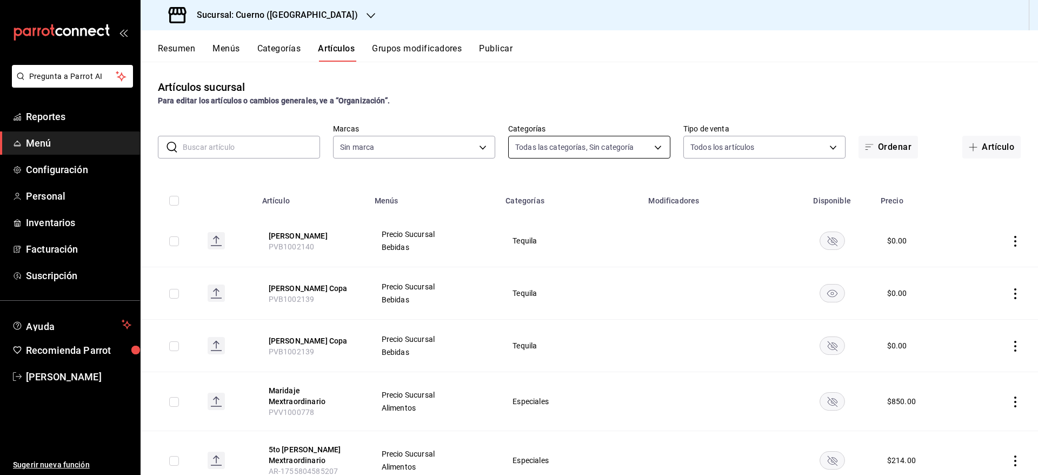
click at [546, 145] on body "Pregunta a Parrot AI Reportes Menú Configuración Personal Inventarios Facturaci…" at bounding box center [519, 237] width 1038 height 475
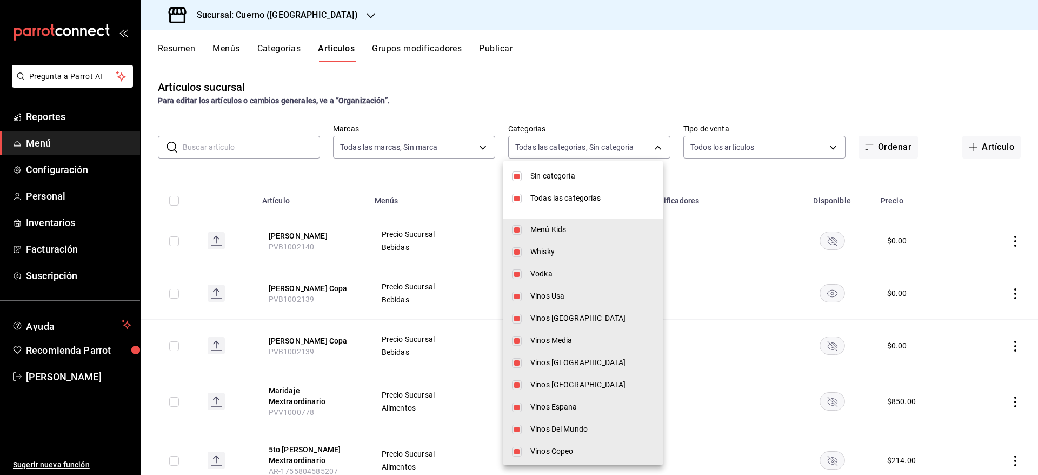
click at [532, 173] on span "Sin categoría" at bounding box center [592, 175] width 124 height 11
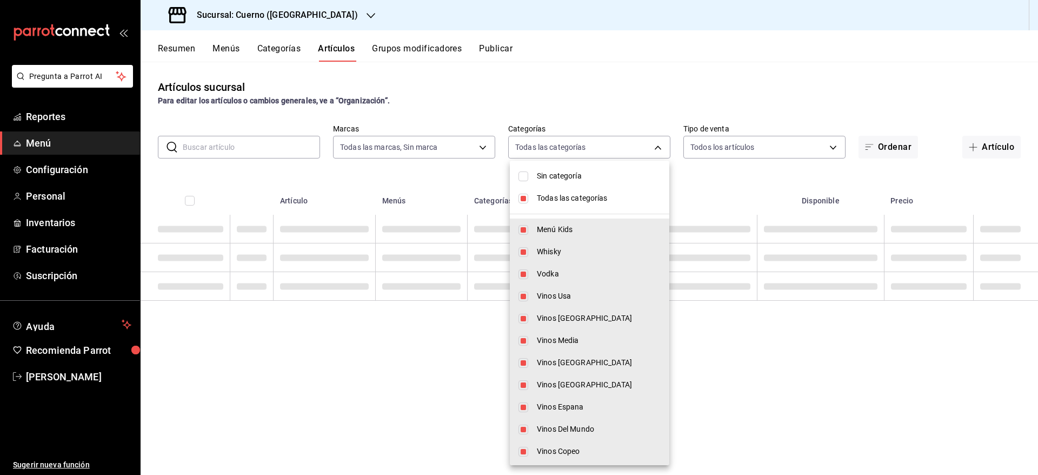
click at [561, 200] on span "Todas las categorías" at bounding box center [599, 197] width 124 height 11
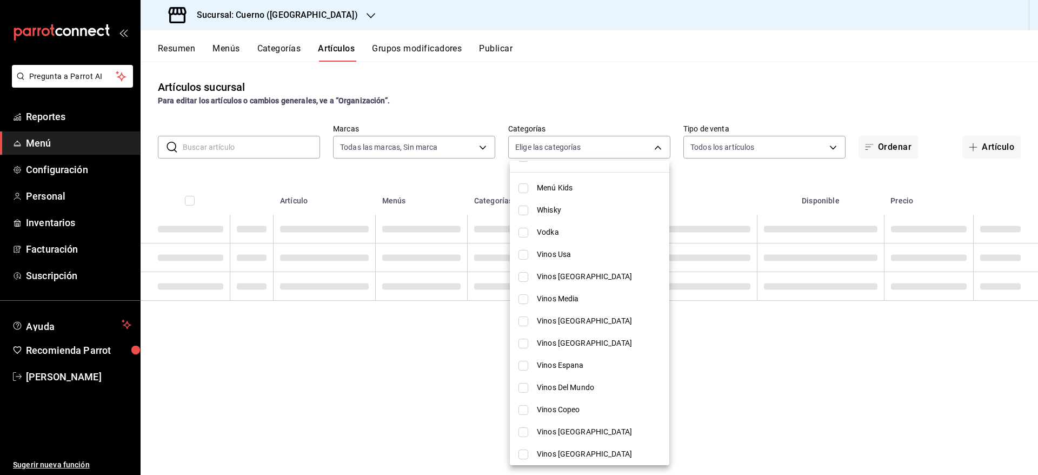
scroll to position [43, 0]
click at [574, 364] on span "Vinos Espana" at bounding box center [599, 363] width 124 height 11
click at [604, 83] on div at bounding box center [519, 237] width 1038 height 475
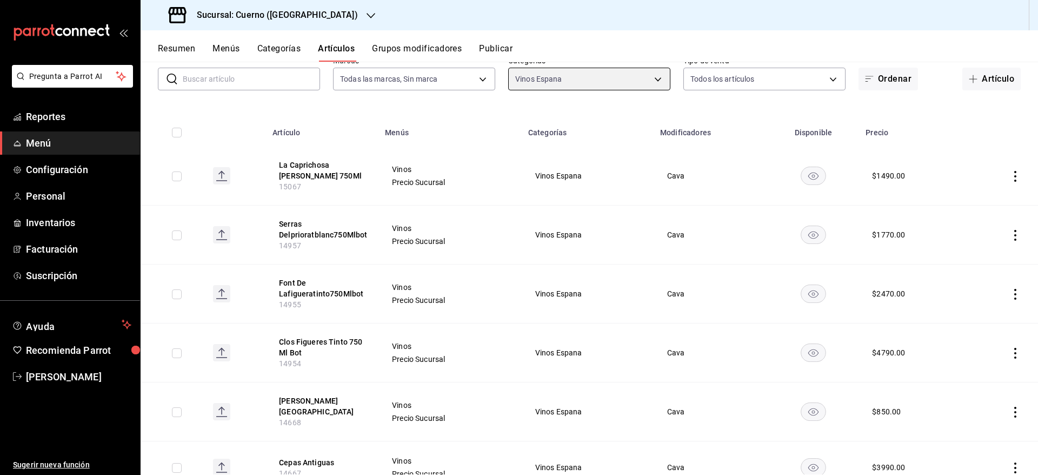
scroll to position [67, 0]
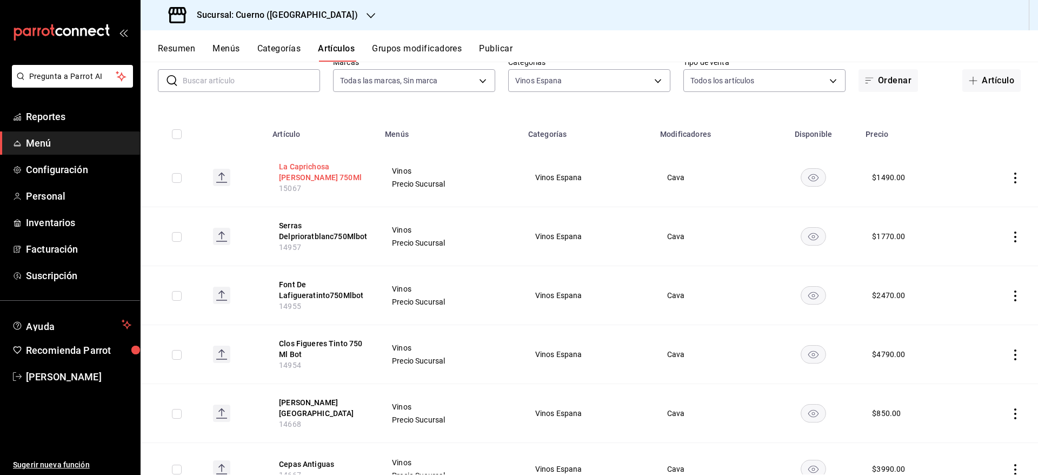
click at [309, 172] on button "La Caprichosa Verdejo 750Ml" at bounding box center [322, 172] width 87 height 22
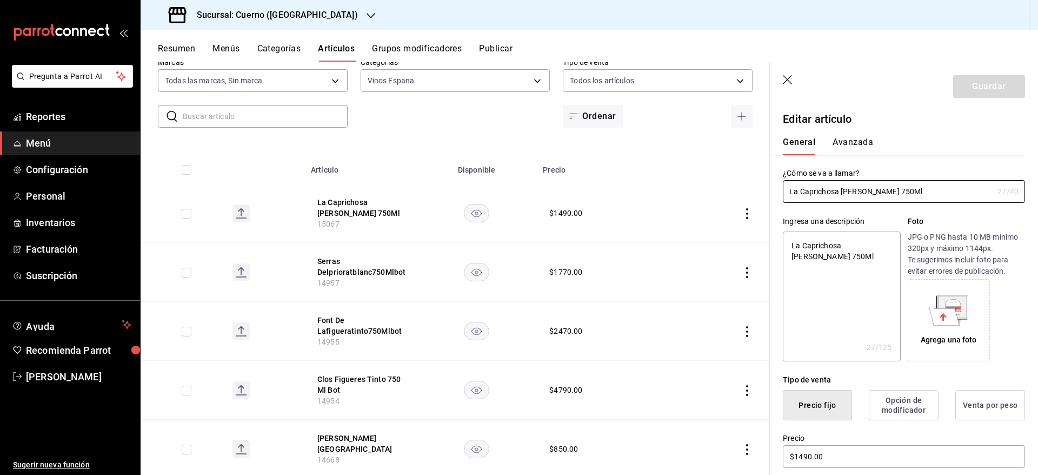
click at [849, 143] on button "Avanzada" at bounding box center [853, 146] width 41 height 18
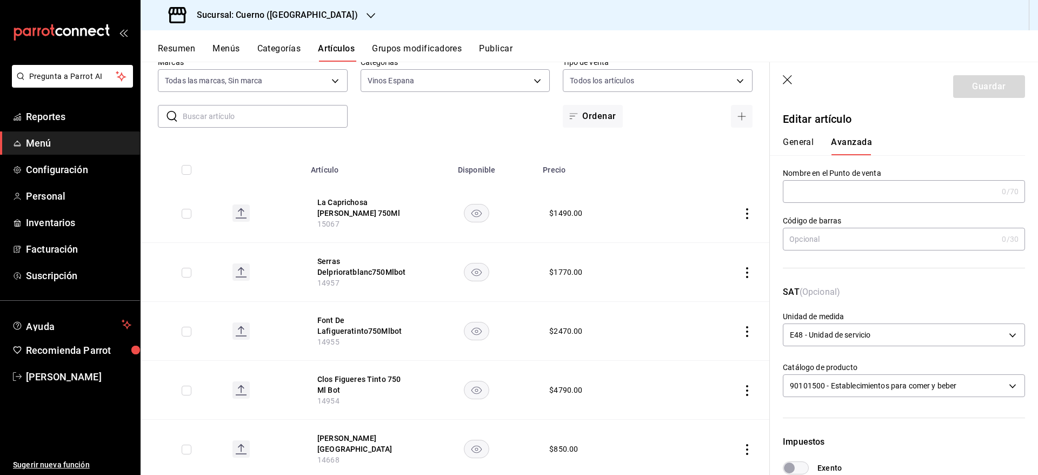
click at [787, 76] on icon "button" at bounding box center [788, 80] width 11 height 11
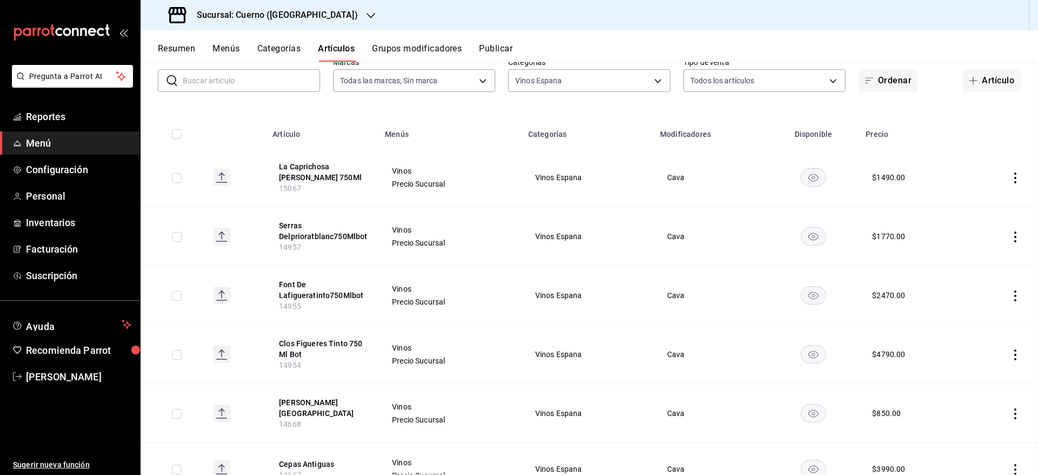
scroll to position [31, 0]
